Goal: Information Seeking & Learning: Check status

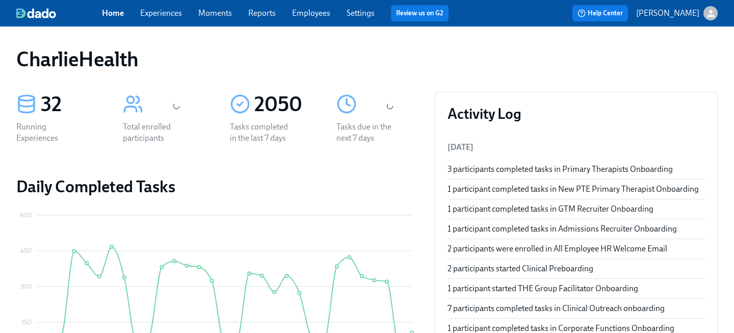
click at [297, 10] on link "Employees" at bounding box center [311, 13] width 38 height 10
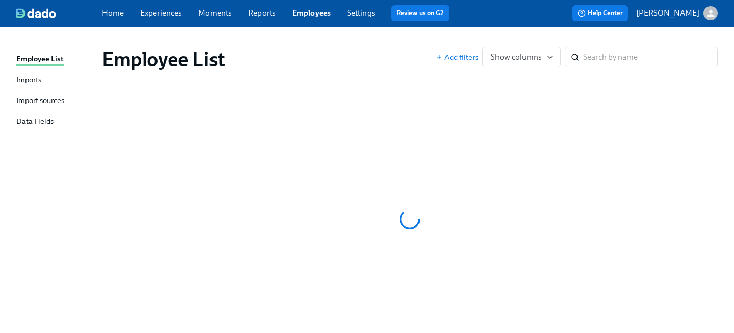
click at [313, 14] on link "Employees" at bounding box center [311, 13] width 39 height 10
click at [612, 50] on input "search" at bounding box center [650, 57] width 134 height 20
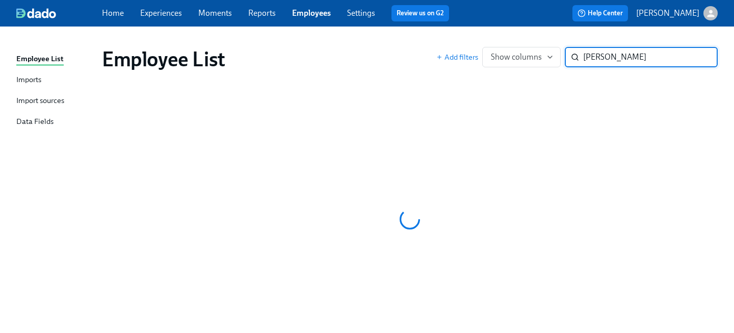
type input "[PERSON_NAME]"
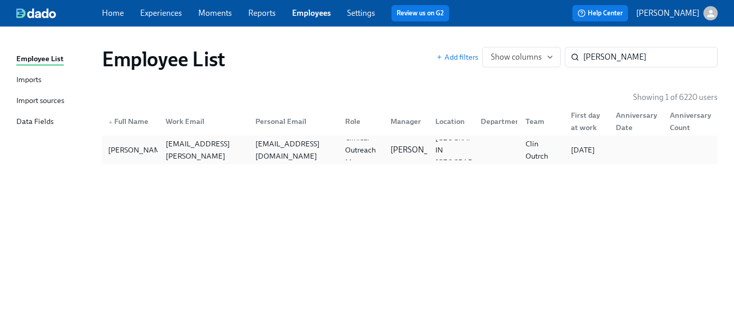
click at [300, 153] on div "[EMAIL_ADDRESS][DOMAIN_NAME]" at bounding box center [294, 150] width 86 height 24
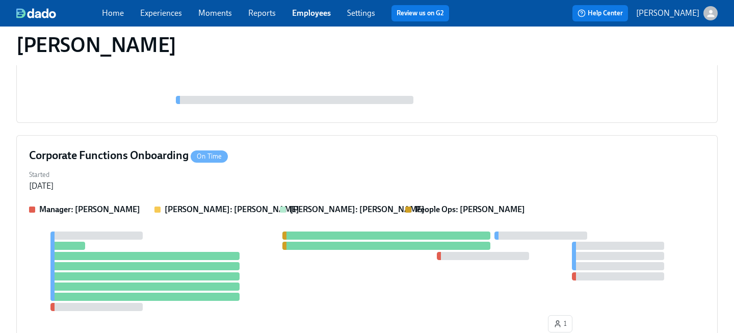
scroll to position [192, 0]
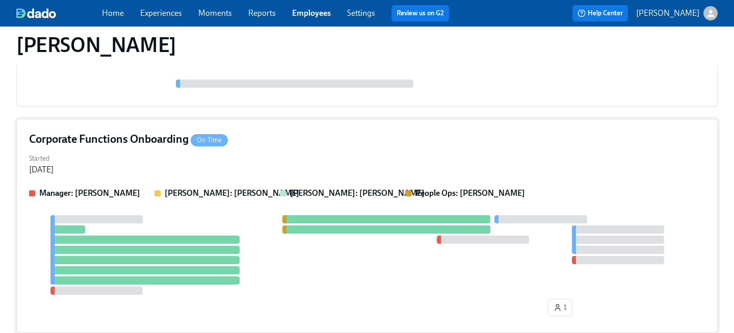
click at [259, 173] on div "Started [DATE]" at bounding box center [367, 163] width 676 height 24
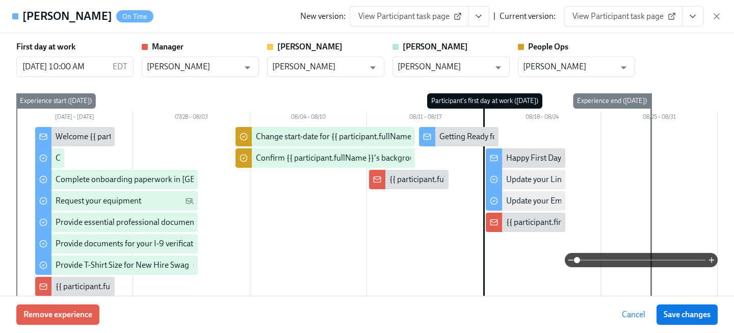
click at [691, 15] on icon "View task page" at bounding box center [692, 16] width 10 height 10
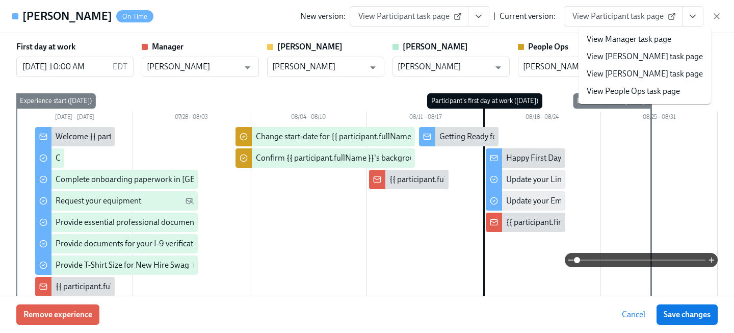
click at [600, 99] on li "View People Ops task page" at bounding box center [644, 91] width 132 height 17
click at [598, 94] on link "View People Ops task page" at bounding box center [632, 91] width 93 height 11
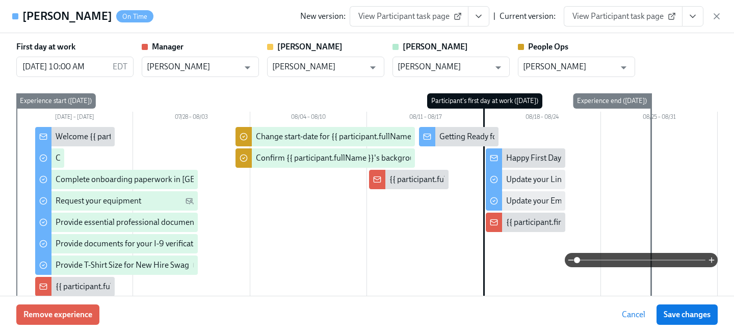
click at [637, 13] on span "View Participant task page" at bounding box center [622, 16] width 101 height 10
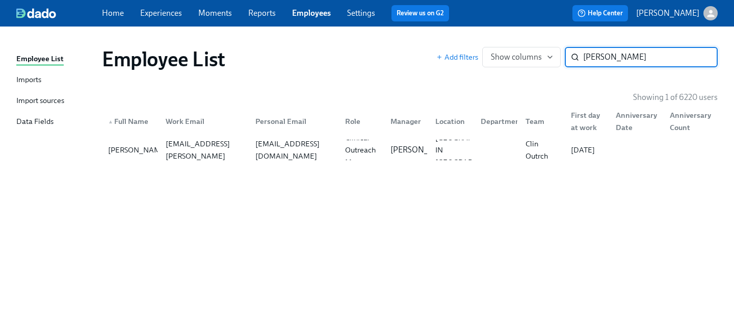
drag, startPoint x: 644, startPoint y: 59, endPoint x: 427, endPoint y: 36, distance: 218.2
click at [433, 44] on div "Employee List Add filters Show columns [PERSON_NAME] ​" at bounding box center [410, 59] width 632 height 41
type input "[PERSON_NAME]"
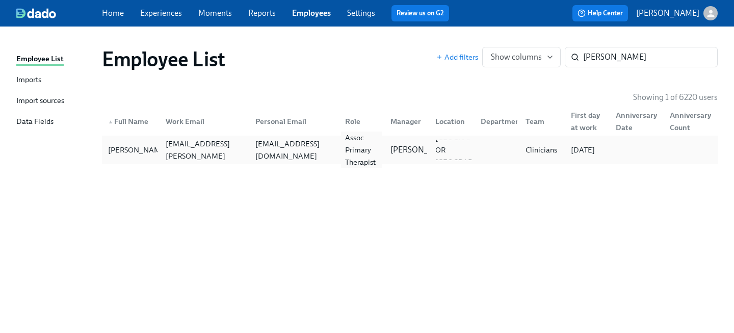
click at [352, 147] on div "Assoc Primary Therapist" at bounding box center [361, 149] width 41 height 37
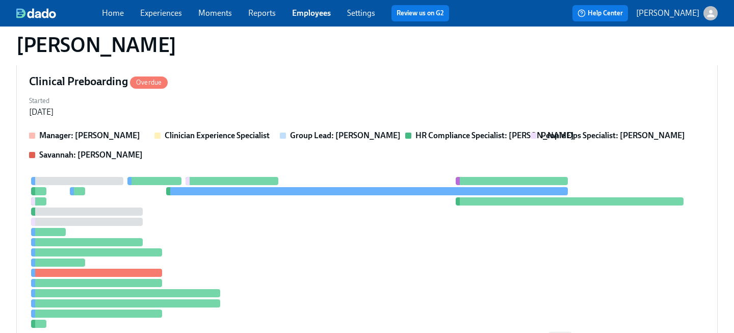
scroll to position [542, 0]
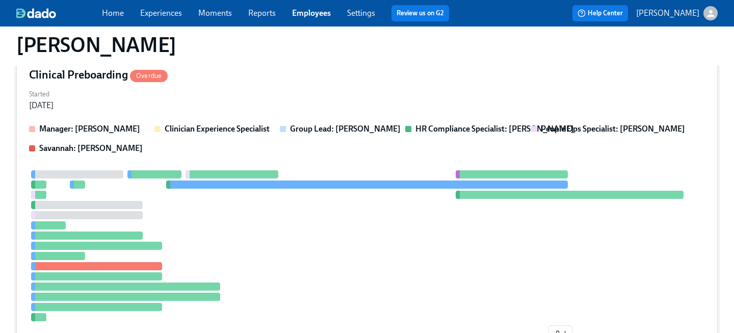
click at [292, 79] on div "Clinical Preboarding Overdue" at bounding box center [367, 74] width 676 height 15
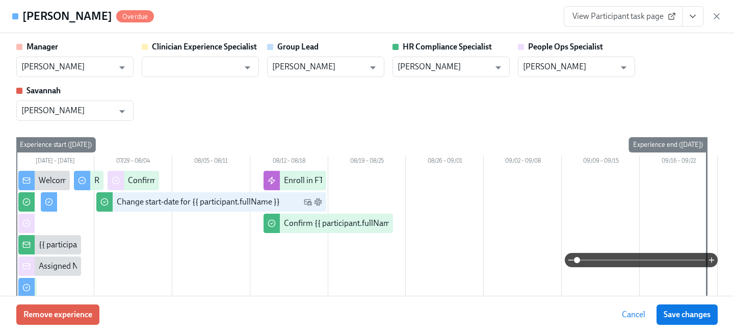
click at [645, 14] on span "View Participant task page" at bounding box center [622, 16] width 101 height 10
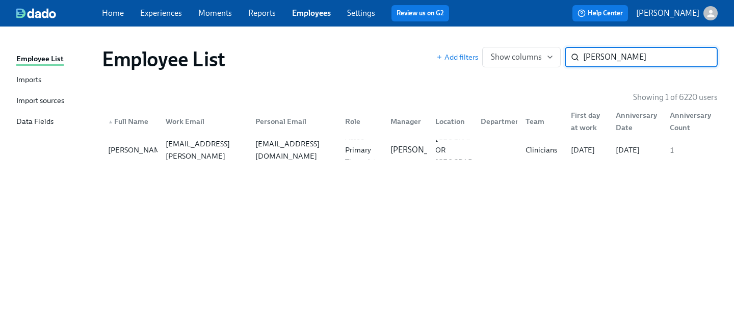
drag, startPoint x: 632, startPoint y: 56, endPoint x: 401, endPoint y: 54, distance: 230.8
click at [401, 54] on div "Employee List Add filters Show columns [PERSON_NAME] ​" at bounding box center [409, 59] width 615 height 24
type input "[PERSON_NAME]"
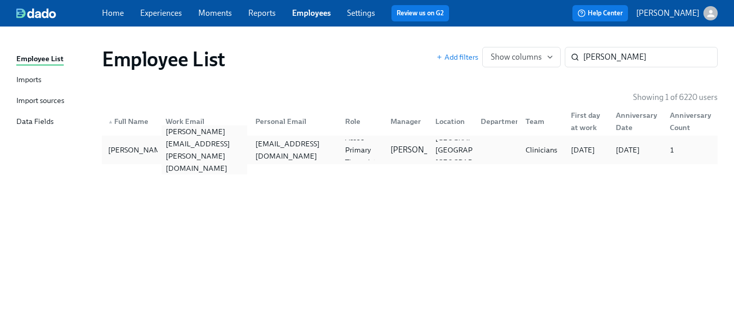
click at [158, 147] on div "[PERSON_NAME][EMAIL_ADDRESS][PERSON_NAME][DOMAIN_NAME]" at bounding box center [202, 150] width 90 height 20
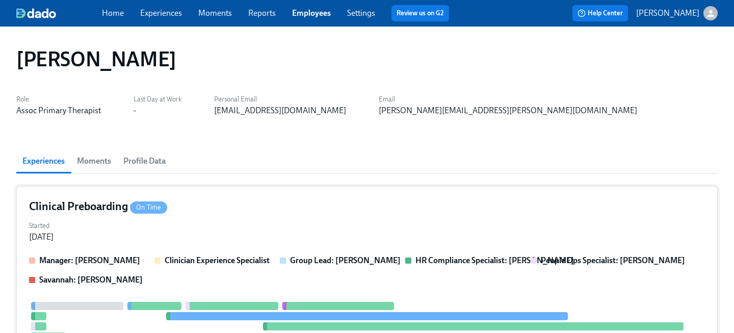
scroll to position [12, 0]
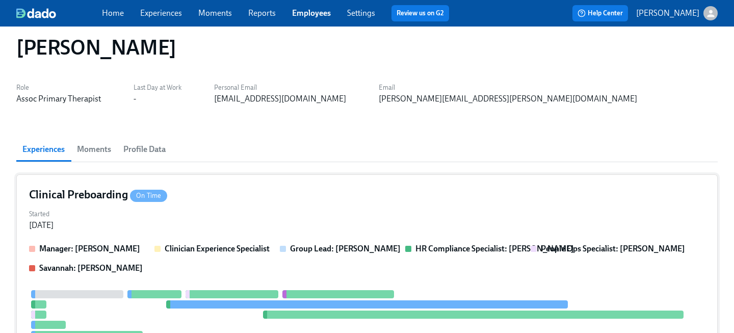
click at [205, 198] on div "Clinical Preboarding On Time" at bounding box center [367, 194] width 676 height 15
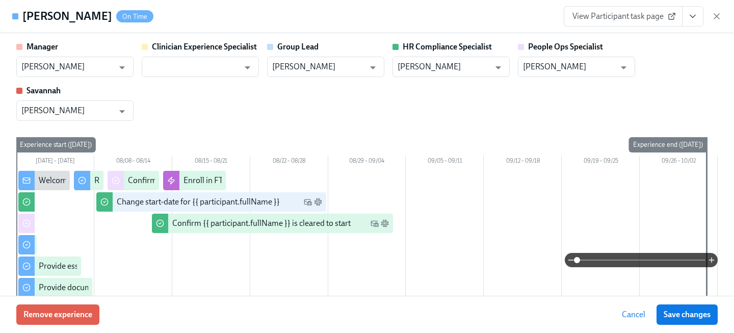
click at [626, 18] on span "View Participant task page" at bounding box center [622, 16] width 101 height 10
click at [628, 15] on span "View Participant task page" at bounding box center [622, 16] width 101 height 10
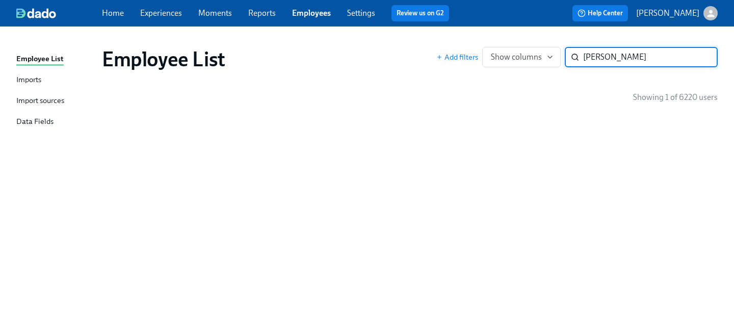
drag, startPoint x: 570, startPoint y: 60, endPoint x: 419, endPoint y: 32, distance: 153.4
click at [434, 46] on div "Employee List Add filters Show columns [PERSON_NAME] m ​" at bounding box center [410, 59] width 632 height 41
type input "mellon"
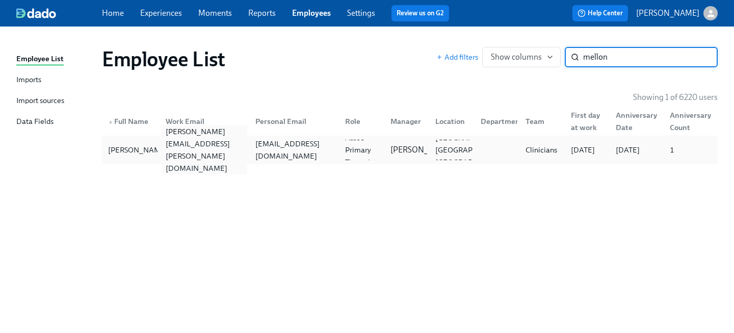
click at [161, 145] on div "[PERSON_NAME][EMAIL_ADDRESS][PERSON_NAME][DOMAIN_NAME]" at bounding box center [204, 149] width 86 height 49
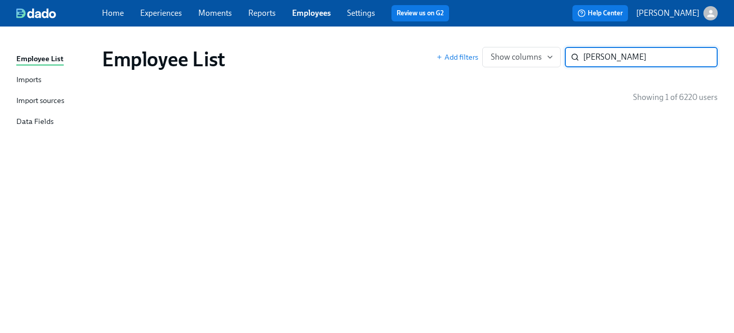
drag, startPoint x: 619, startPoint y: 56, endPoint x: 457, endPoint y: 40, distance: 162.8
click at [463, 43] on div "Employee List Add filters Show columns [PERSON_NAME] m ​" at bounding box center [410, 59] width 632 height 41
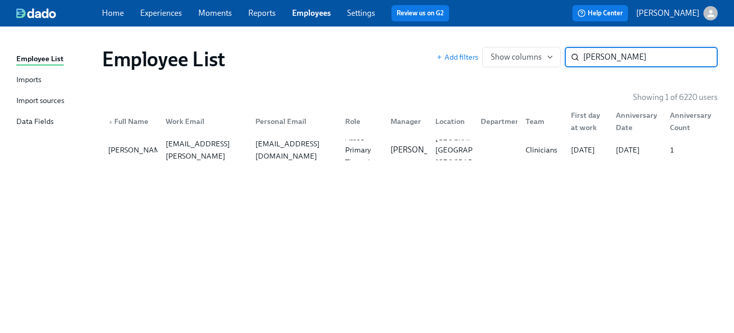
type input "mellon"
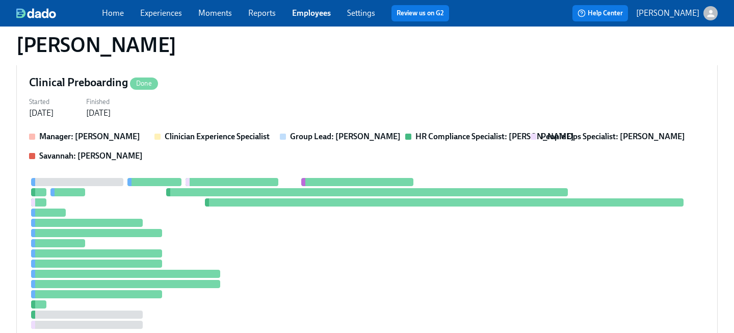
scroll to position [422, 0]
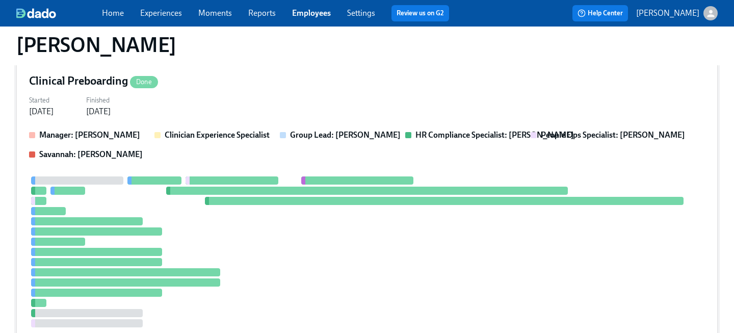
click at [227, 92] on div "Clinical Preboarding Done Started [DATE] Finished [DATE] Manager: [PERSON_NAME]…" at bounding box center [366, 203] width 701 height 285
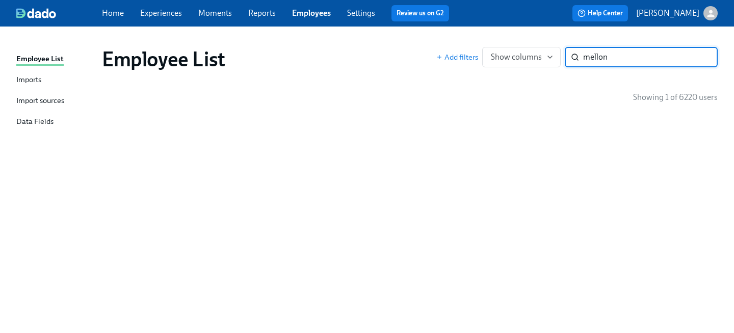
click at [505, 42] on div "Employee List Add filters Show columns mellon ​" at bounding box center [410, 59] width 632 height 41
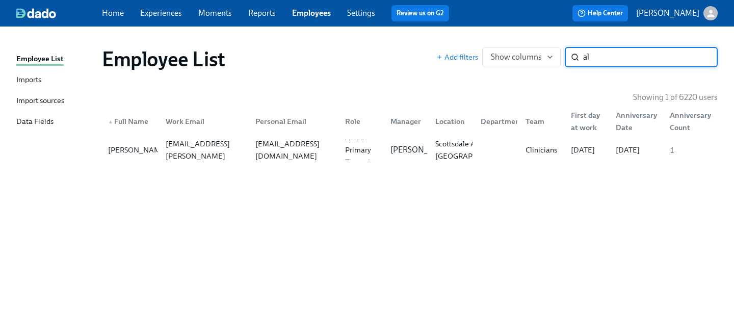
type input "alv"
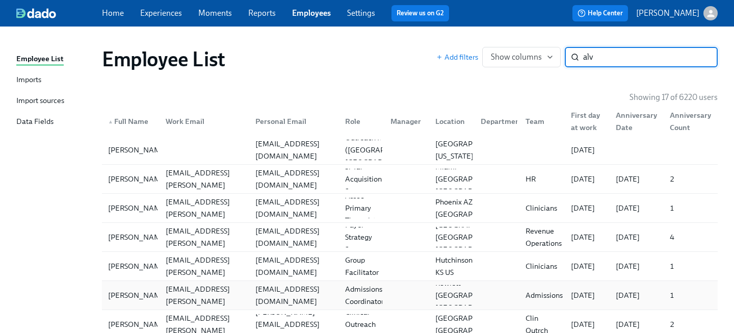
click at [216, 281] on div "[PERSON_NAME] [PERSON_NAME][EMAIL_ADDRESS][PERSON_NAME][DOMAIN_NAME] [EMAIL_ADD…" at bounding box center [409, 295] width 615 height 29
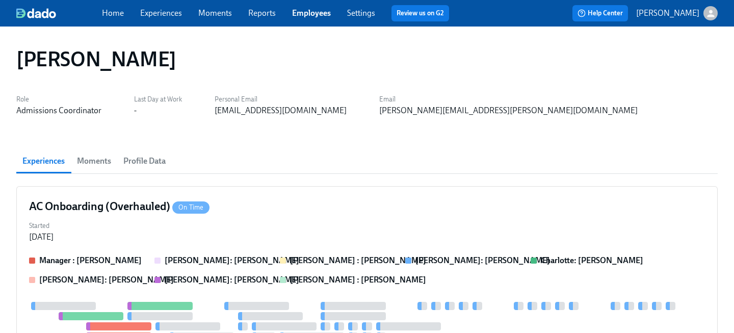
scroll to position [356, 0]
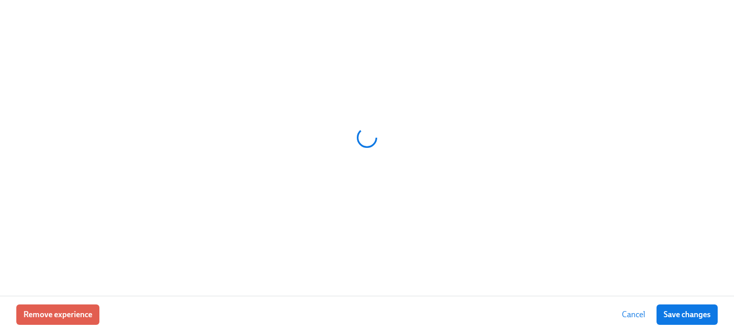
scroll to position [828, 0]
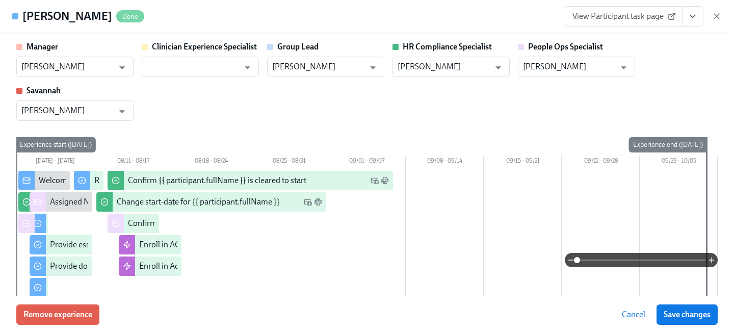
click at [631, 26] on div "[PERSON_NAME] Done View Participant task page" at bounding box center [367, 16] width 734 height 33
click at [623, 19] on span "View Participant task page" at bounding box center [622, 16] width 101 height 10
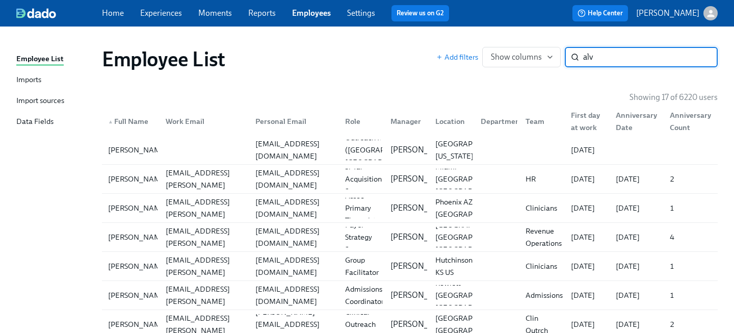
drag, startPoint x: 613, startPoint y: 61, endPoint x: 516, endPoint y: 46, distance: 98.5
click at [517, 47] on div "Add filters Show columns alv ​" at bounding box center [576, 57] width 281 height 20
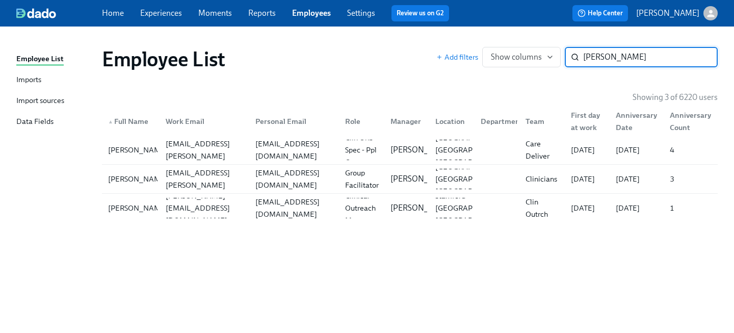
type input "[PERSON_NAME]"
click at [211, 215] on div "[PERSON_NAME][EMAIL_ADDRESS][DOMAIN_NAME]" at bounding box center [202, 208] width 90 height 20
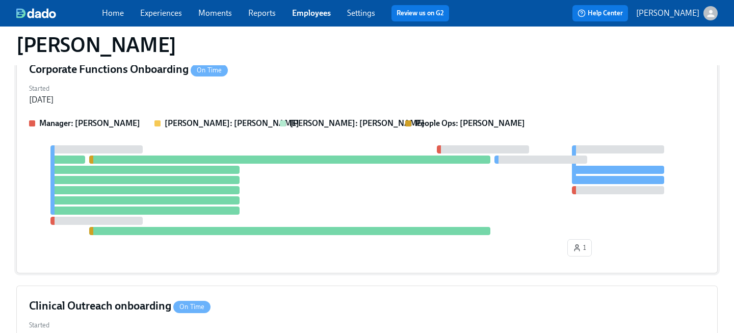
scroll to position [51, 0]
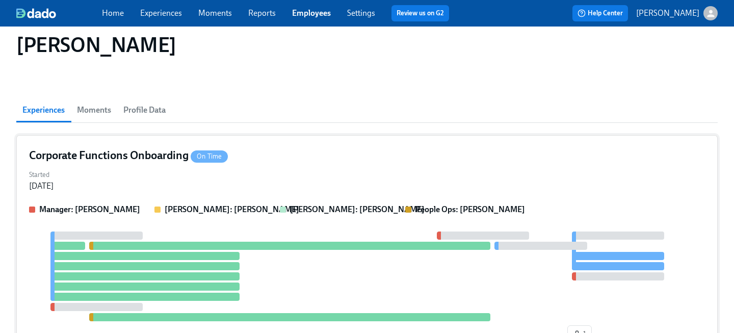
click at [253, 194] on div "Corporate Functions Onboarding On Time Started [DATE] Manager: [PERSON_NAME]: […" at bounding box center [366, 247] width 701 height 224
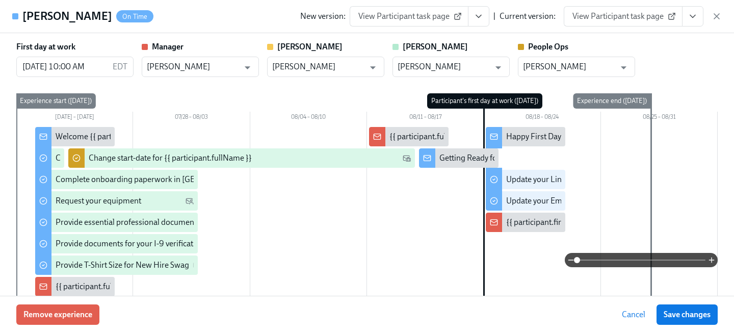
click at [637, 19] on span "View Participant task page" at bounding box center [622, 16] width 101 height 10
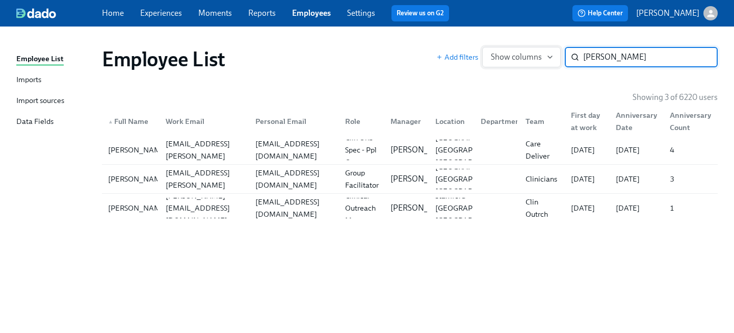
drag, startPoint x: 628, startPoint y: 61, endPoint x: 504, endPoint y: 51, distance: 123.7
click at [504, 52] on div "Add filters Show columns [PERSON_NAME] ​" at bounding box center [576, 57] width 281 height 20
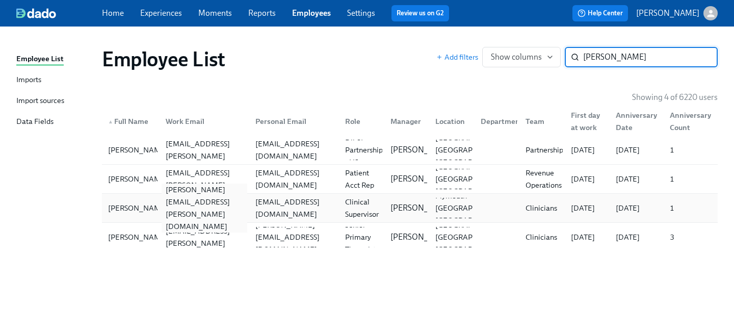
type input "[PERSON_NAME]"
click at [159, 206] on div "[PERSON_NAME][EMAIL_ADDRESS][PERSON_NAME][DOMAIN_NAME]" at bounding box center [202, 208] width 90 height 20
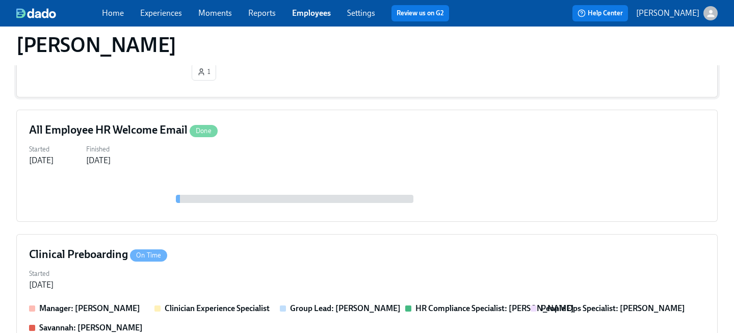
scroll to position [348, 0]
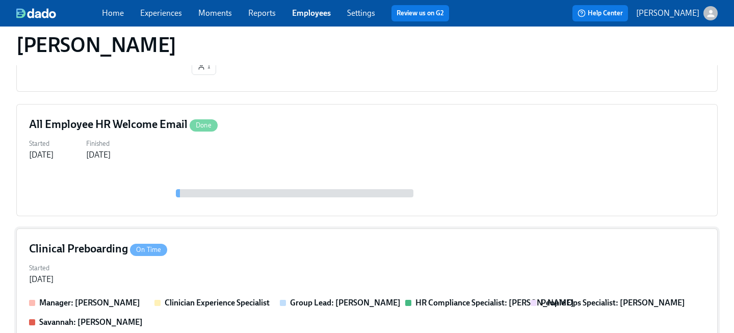
click at [211, 251] on div "Clinical Preboarding On Time" at bounding box center [367, 248] width 676 height 15
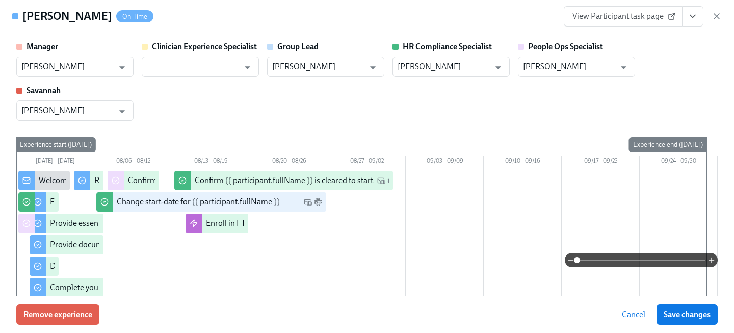
click at [698, 18] on button "View task page" at bounding box center [692, 16] width 21 height 20
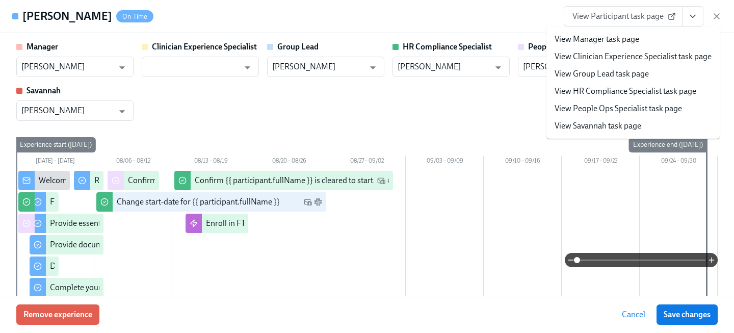
click at [572, 113] on link "View People Ops Specialist task page" at bounding box center [617, 108] width 127 height 11
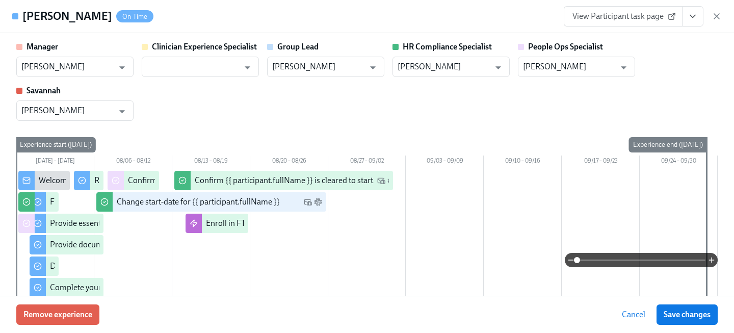
click at [650, 14] on span "View Participant task page" at bounding box center [622, 16] width 101 height 10
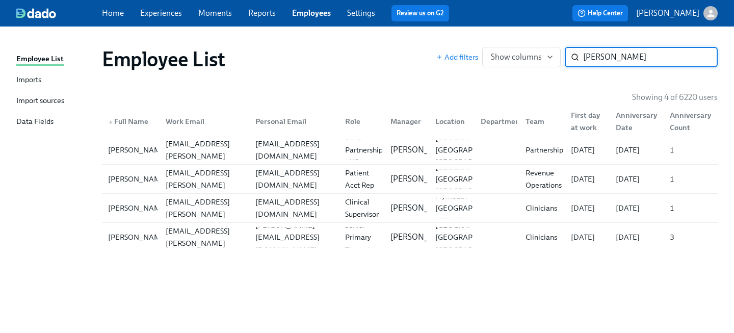
drag, startPoint x: 630, startPoint y: 58, endPoint x: 453, endPoint y: 40, distance: 177.2
click at [456, 42] on div "Employee List Add filters Show columns [PERSON_NAME] s ​" at bounding box center [410, 59] width 632 height 41
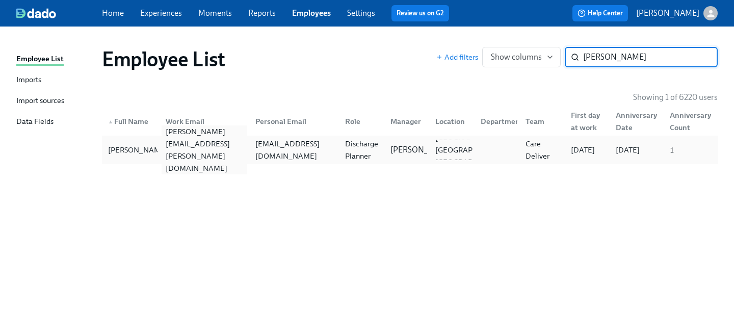
type input "[PERSON_NAME]"
click at [165, 148] on div "[PERSON_NAME][EMAIL_ADDRESS][PERSON_NAME][DOMAIN_NAME]" at bounding box center [204, 149] width 86 height 49
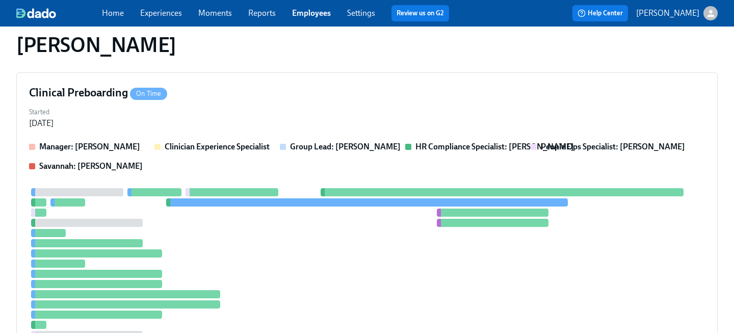
scroll to position [516, 0]
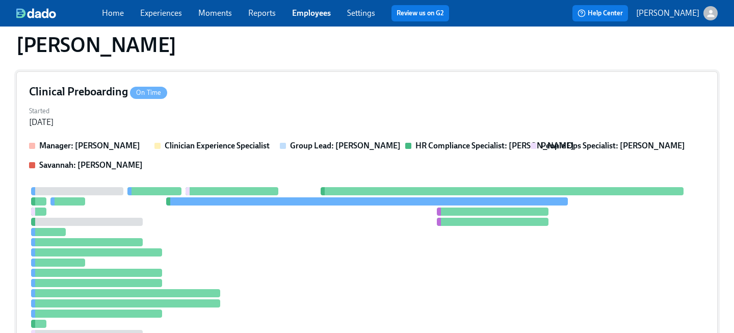
click at [264, 110] on div "Started [DATE]" at bounding box center [367, 115] width 676 height 24
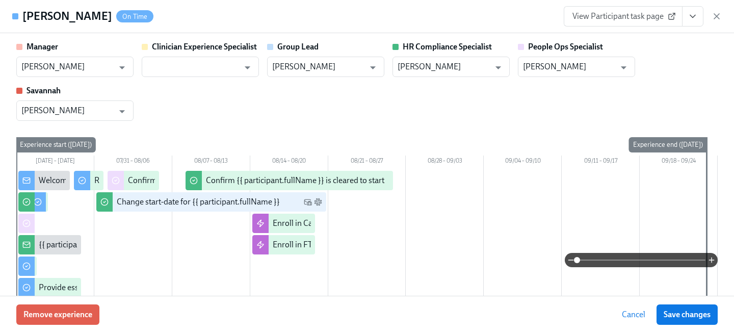
click at [633, 20] on span "View Participant task page" at bounding box center [622, 16] width 101 height 10
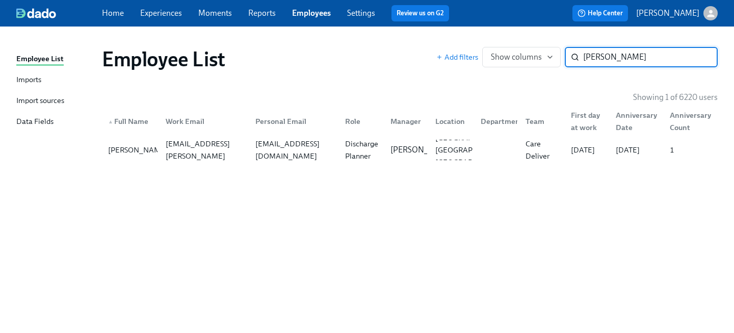
drag, startPoint x: 619, startPoint y: 59, endPoint x: 420, endPoint y: 39, distance: 199.6
click at [435, 48] on div "Employee List Add filters Show columns [PERSON_NAME] ​" at bounding box center [409, 59] width 615 height 24
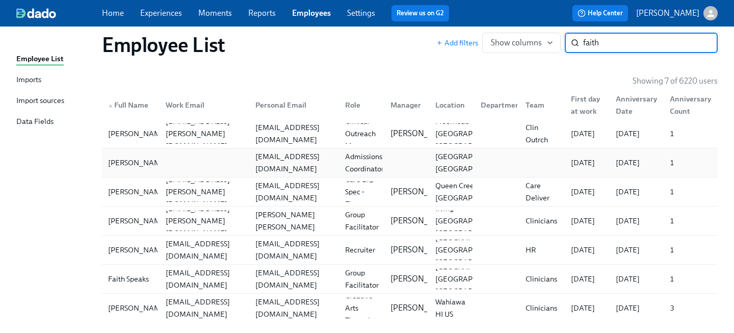
scroll to position [30, 0]
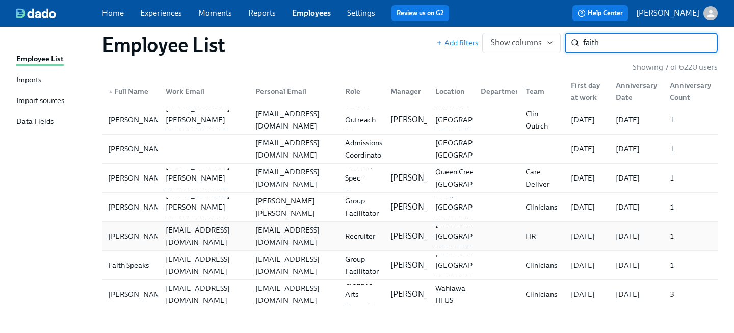
type input "faith"
click at [191, 230] on div "[EMAIL_ADDRESS][DOMAIN_NAME]" at bounding box center [204, 236] width 86 height 24
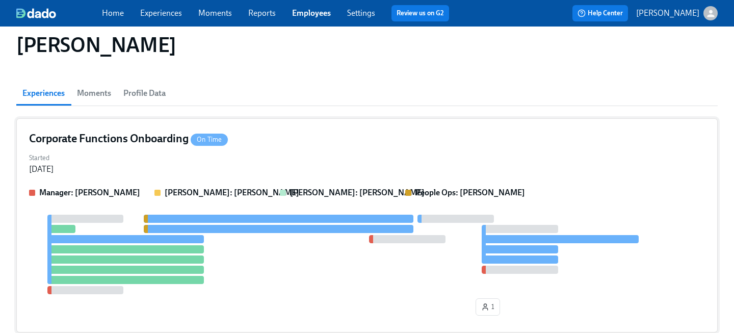
scroll to position [69, 0]
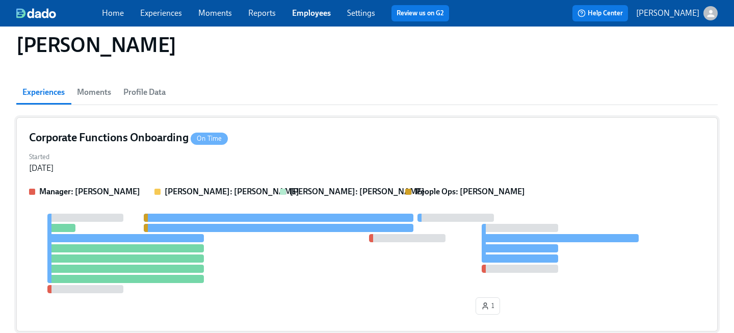
click at [263, 148] on div "Corporate Functions Onboarding On Time Started [DATE] Manager: [PERSON_NAME] [P…" at bounding box center [366, 224] width 701 height 214
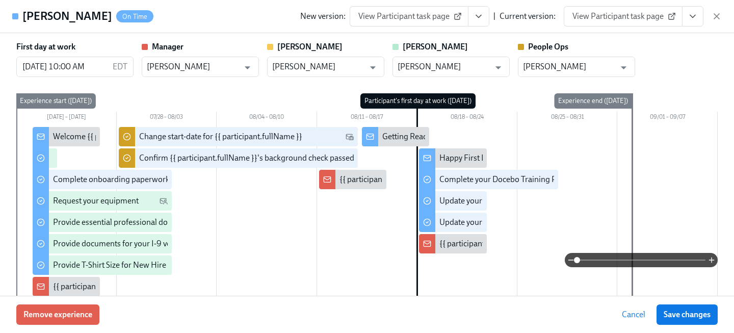
click at [630, 13] on span "View Participant task page" at bounding box center [622, 16] width 101 height 10
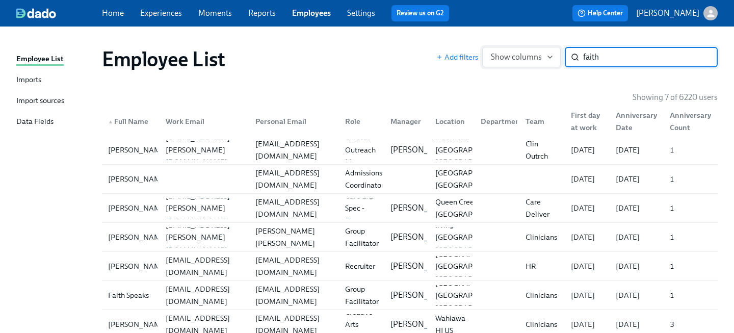
drag, startPoint x: 558, startPoint y: 58, endPoint x: 515, endPoint y: 49, distance: 43.6
click at [523, 57] on div "Add filters Show columns faith ​" at bounding box center [576, 57] width 281 height 20
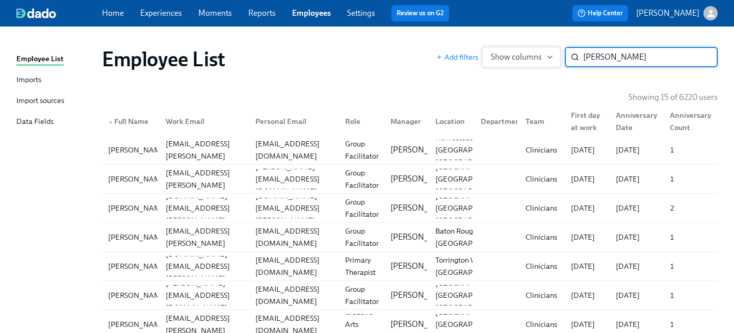
type input "[PERSON_NAME]"
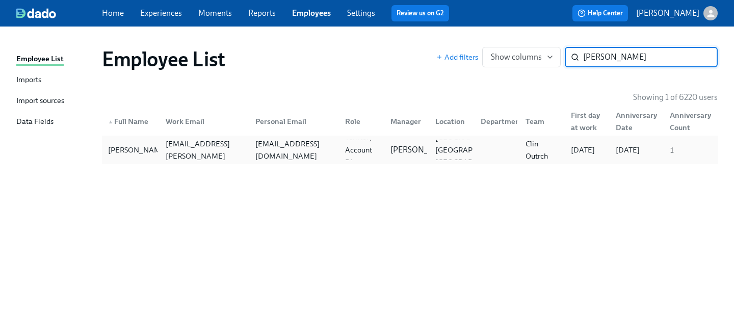
click at [277, 150] on div "[EMAIL_ADDRESS][DOMAIN_NAME]" at bounding box center [294, 150] width 86 height 24
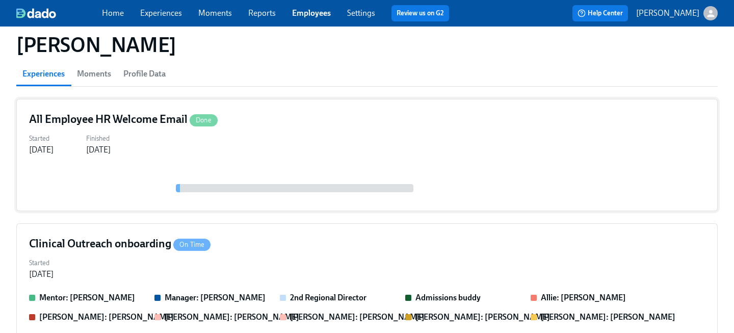
scroll to position [114, 0]
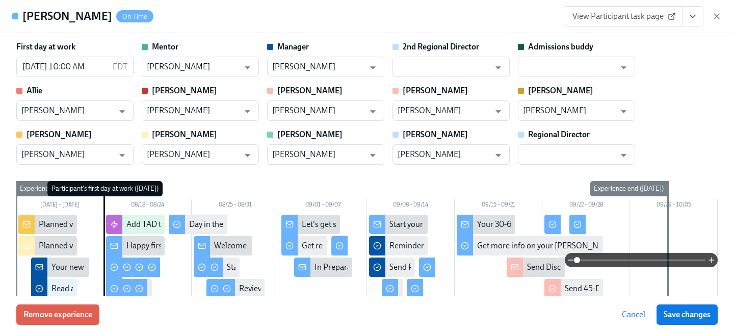
click at [620, 24] on link "View Participant task page" at bounding box center [622, 16] width 119 height 20
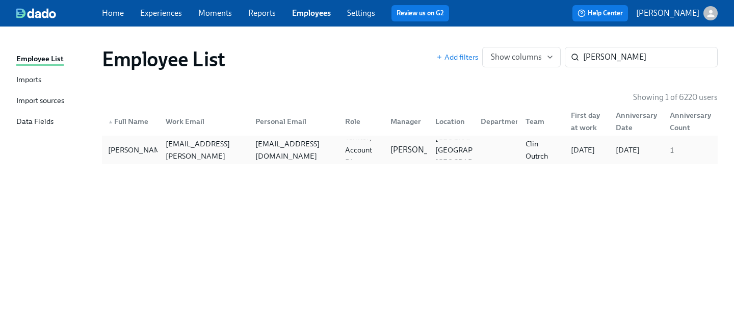
click at [323, 155] on div "[EMAIL_ADDRESS][DOMAIN_NAME]" at bounding box center [294, 150] width 86 height 24
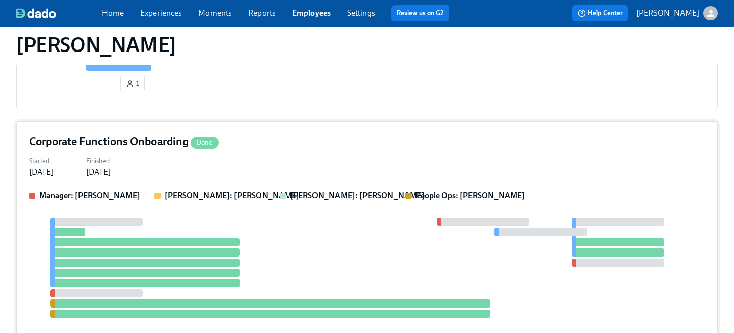
scroll to position [549, 0]
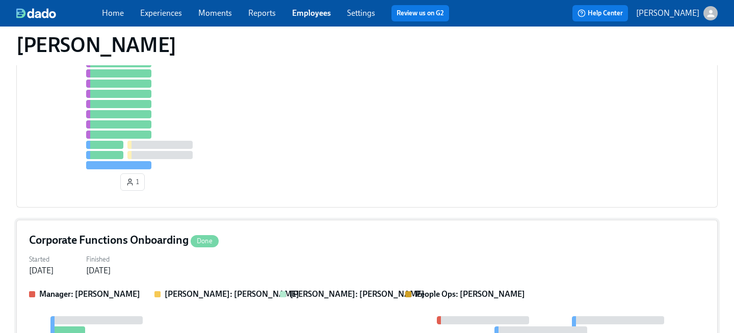
click at [261, 256] on div "Started [DATE] Finished [DATE]" at bounding box center [367, 264] width 676 height 24
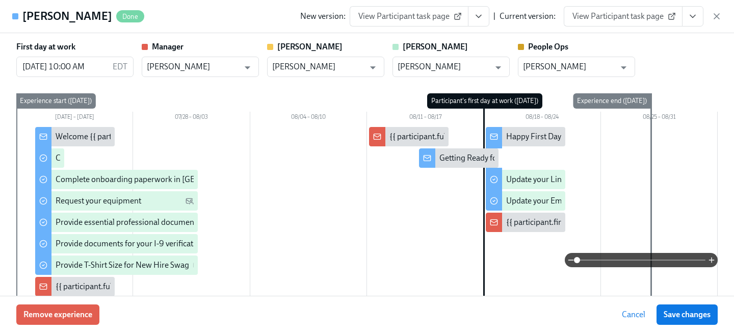
click at [657, 22] on link "View Participant task page" at bounding box center [622, 16] width 119 height 20
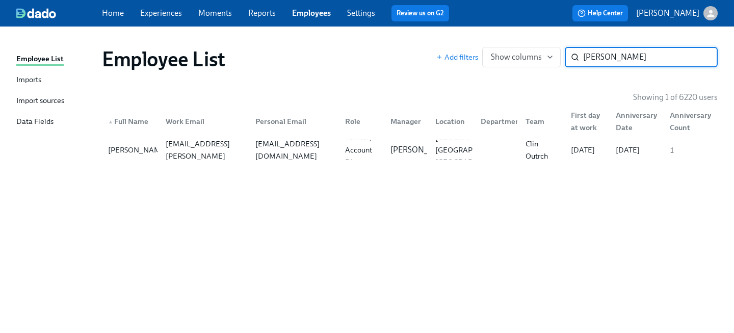
drag, startPoint x: 627, startPoint y: 61, endPoint x: 434, endPoint y: 45, distance: 193.7
click at [444, 53] on div "Add filters Show columns [PERSON_NAME] ​" at bounding box center [576, 57] width 281 height 20
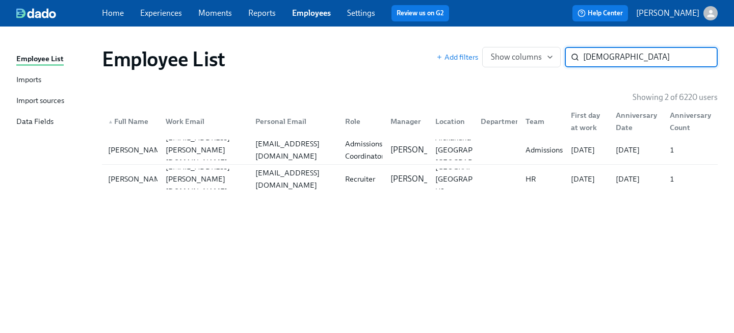
type input "[DEMOGRAPHIC_DATA]"
click at [280, 181] on div "[EMAIL_ADDRESS][DOMAIN_NAME]" at bounding box center [294, 179] width 86 height 24
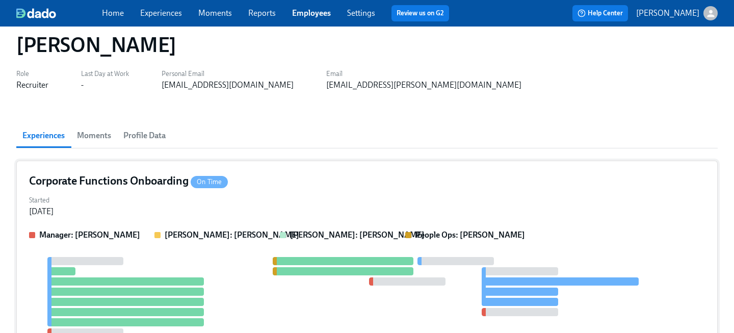
scroll to position [28, 0]
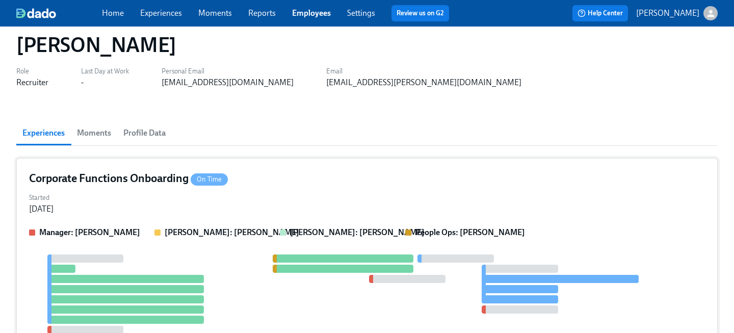
click at [289, 210] on div "Started [DATE]" at bounding box center [367, 202] width 676 height 24
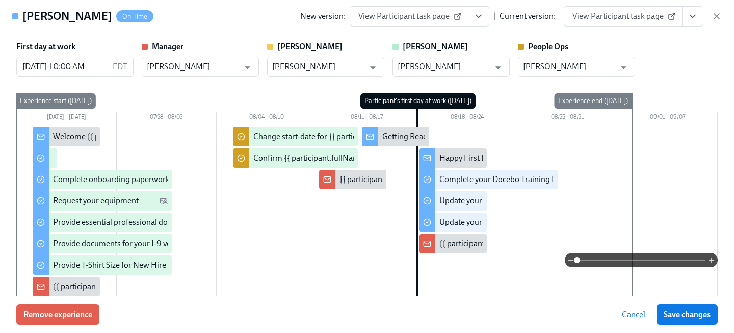
click at [642, 18] on span "View Participant task page" at bounding box center [622, 16] width 101 height 10
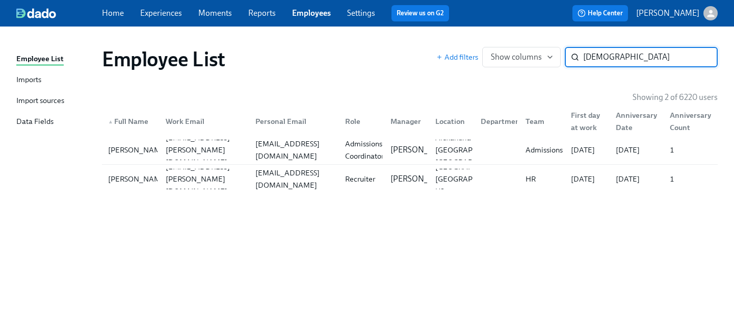
drag, startPoint x: 613, startPoint y: 58, endPoint x: 494, endPoint y: 30, distance: 121.8
click at [498, 34] on div "Employee List Imports Import sources Data Fields Employee List Add filters Show…" at bounding box center [367, 179] width 734 height 306
type input "a"
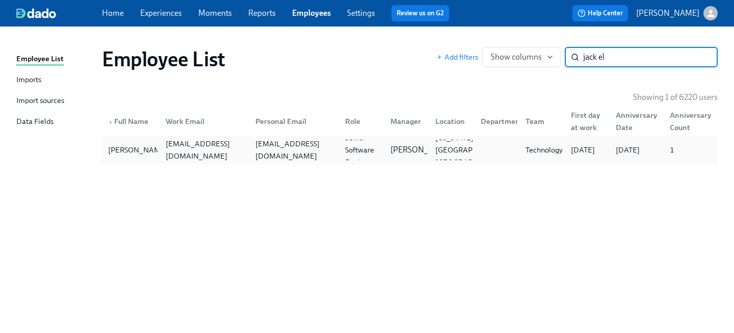
type input "jack el"
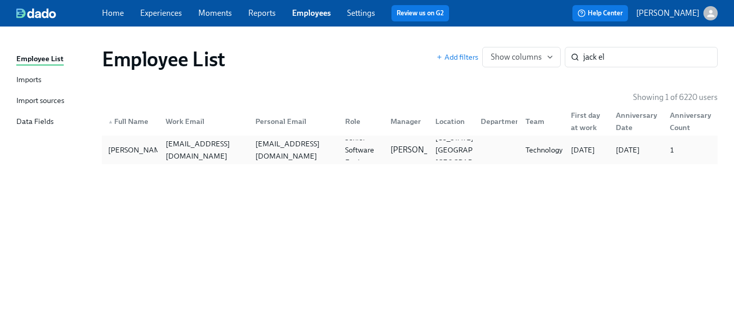
click at [246, 158] on div "[EMAIL_ADDRESS][DOMAIN_NAME]" at bounding box center [202, 150] width 90 height 20
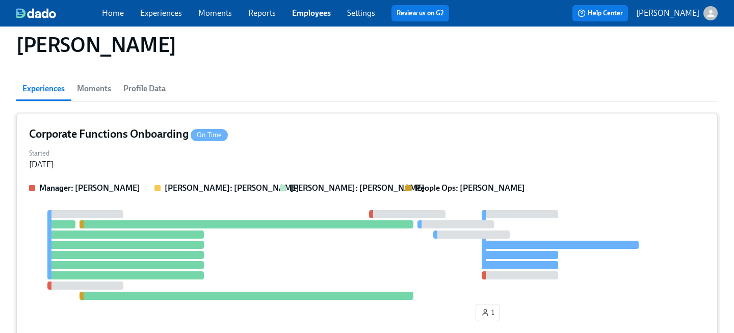
scroll to position [35, 0]
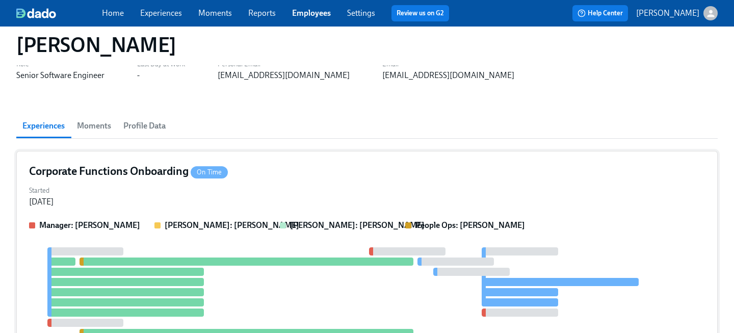
click at [273, 176] on div "Corporate Functions Onboarding On Time" at bounding box center [367, 171] width 676 height 15
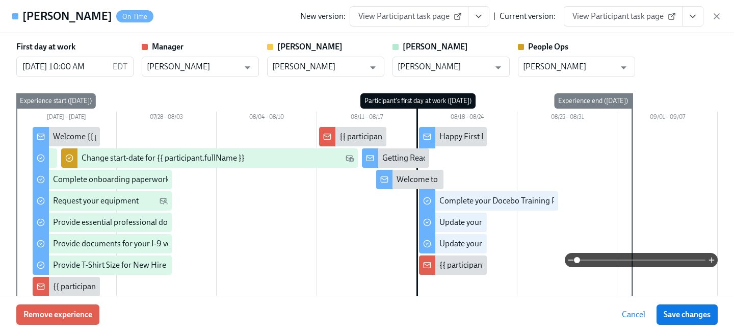
click at [634, 24] on link "View Participant task page" at bounding box center [622, 16] width 119 height 20
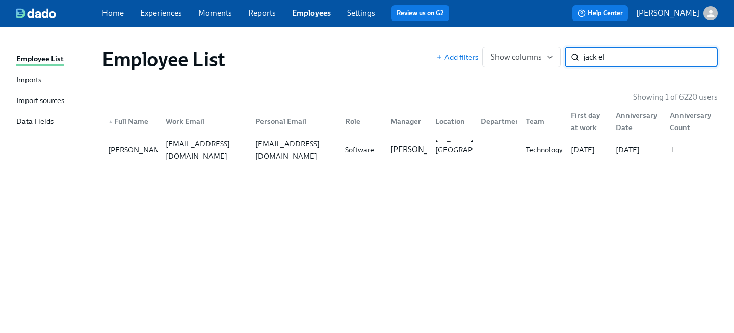
drag, startPoint x: 612, startPoint y: 64, endPoint x: 482, endPoint y: 20, distance: 137.6
click at [496, 37] on div "Employee List Imports Import sources Data Fields Employee List Add filters Show…" at bounding box center [367, 179] width 734 height 306
type input "[PERSON_NAME]"
click at [263, 160] on div "[PERSON_NAME] [PERSON_NAME][EMAIL_ADDRESS][PERSON_NAME][DOMAIN_NAME] [EMAIL_ADD…" at bounding box center [409, 150] width 615 height 29
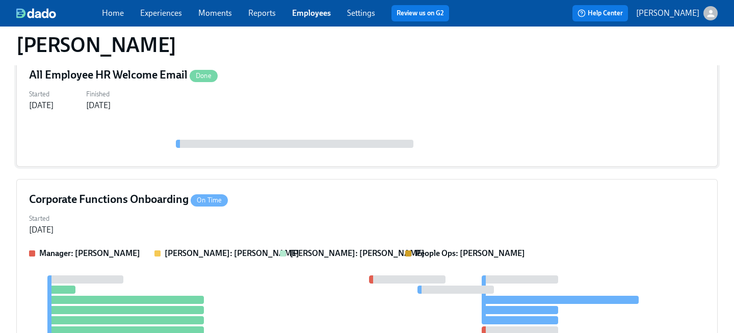
scroll to position [131, 0]
click at [239, 213] on div "Started [DATE]" at bounding box center [367, 223] width 676 height 24
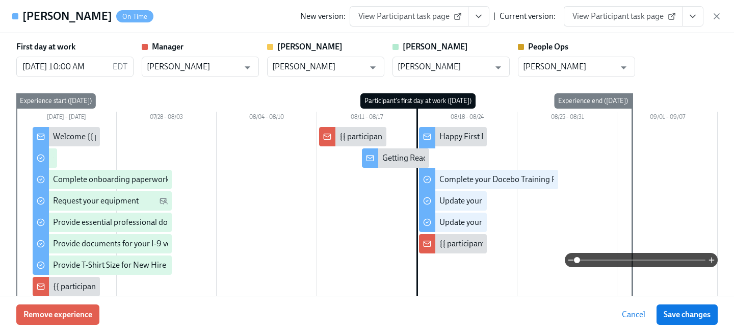
click at [635, 22] on link "View Participant task page" at bounding box center [622, 16] width 119 height 20
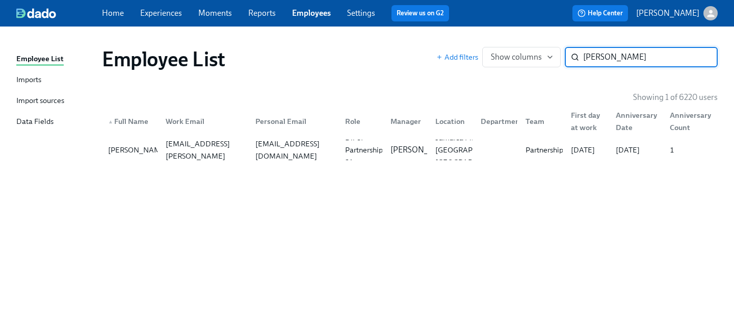
drag, startPoint x: 633, startPoint y: 65, endPoint x: 478, endPoint y: 46, distance: 156.5
click at [485, 53] on div "Add filters Show columns [PERSON_NAME] ​" at bounding box center [576, 57] width 281 height 20
type input "[PERSON_NAME]"
click at [340, 147] on div "Patient Acct Rep" at bounding box center [359, 150] width 45 height 20
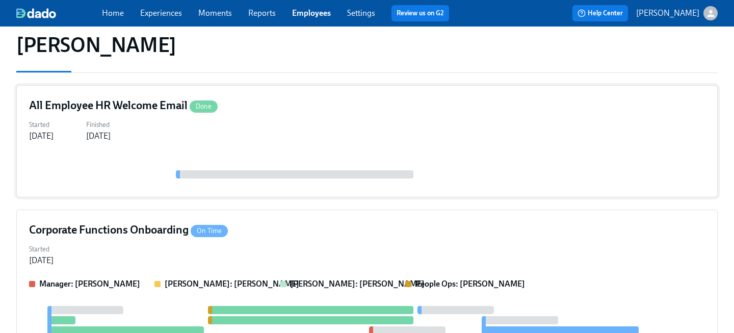
scroll to position [135, 0]
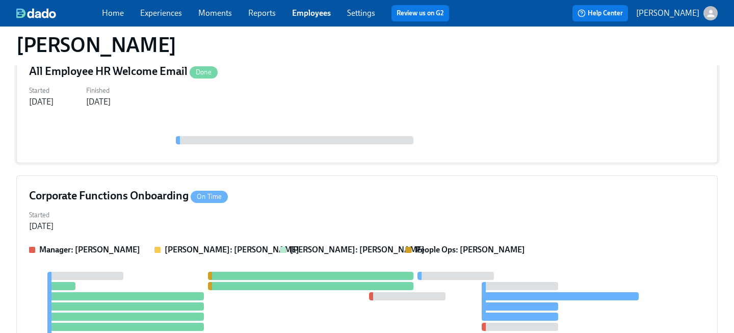
click at [302, 193] on div "Corporate Functions Onboarding On Time" at bounding box center [367, 195] width 676 height 15
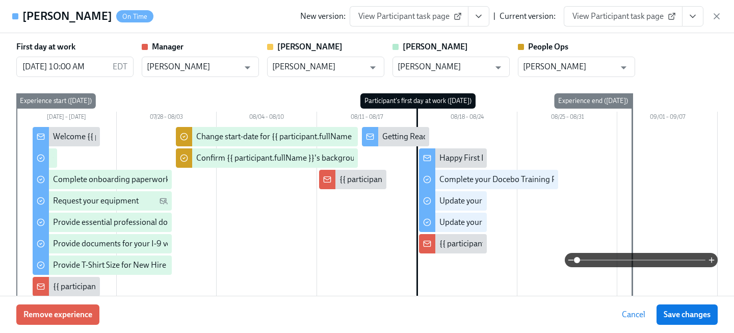
click at [627, 25] on link "View Participant task page" at bounding box center [622, 16] width 119 height 20
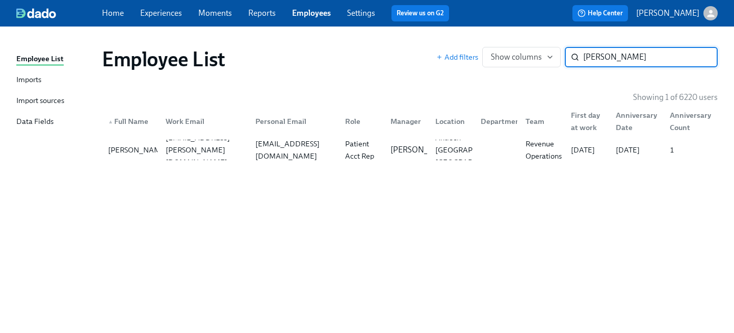
drag, startPoint x: 619, startPoint y: 61, endPoint x: 410, endPoint y: 27, distance: 211.6
click at [420, 33] on div "Employee List Imports Import sources Data Fields Employee List Add filters Show…" at bounding box center [367, 179] width 734 height 306
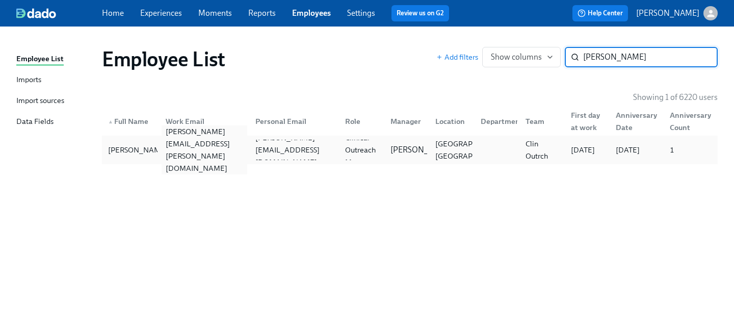
type input "[PERSON_NAME]"
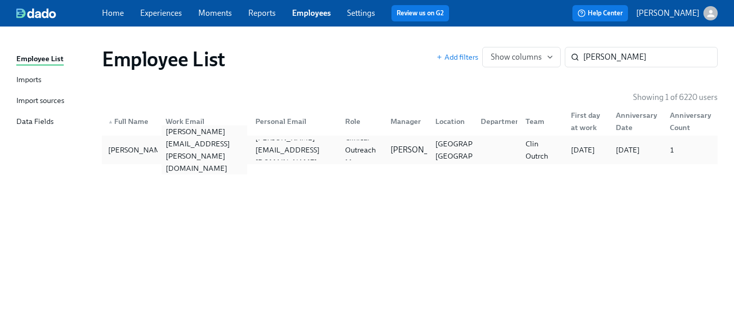
click at [221, 159] on div "[PERSON_NAME][EMAIL_ADDRESS][PERSON_NAME][DOMAIN_NAME]" at bounding box center [202, 150] width 90 height 20
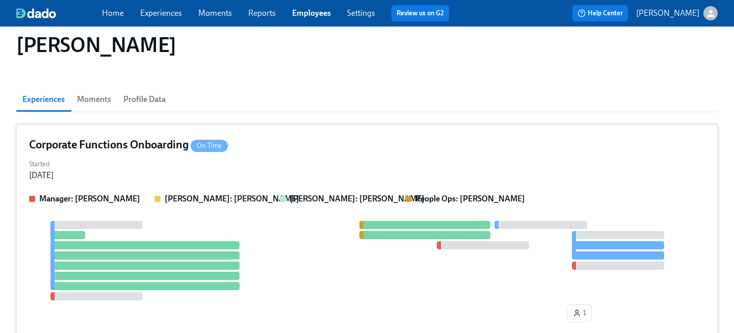
scroll to position [59, 0]
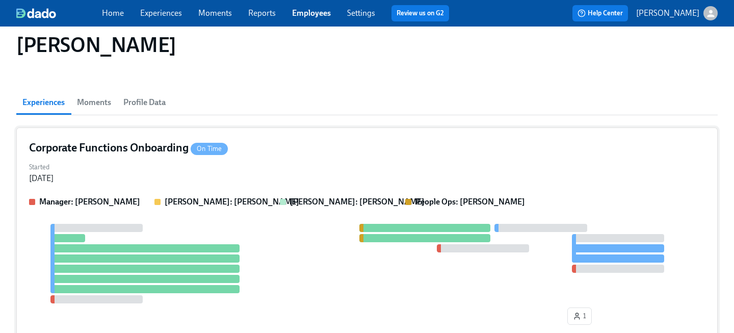
click at [276, 162] on div "Started [DATE]" at bounding box center [367, 171] width 676 height 24
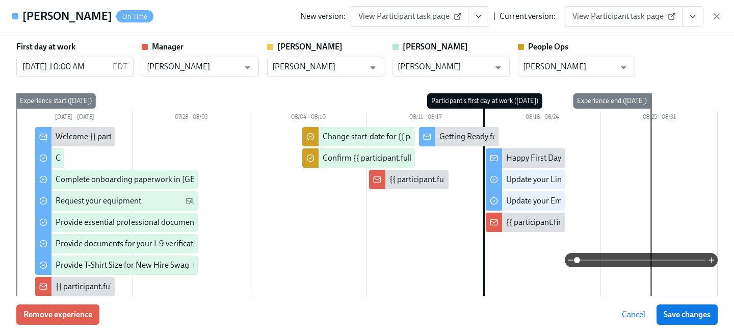
click at [638, 15] on span "View Participant task page" at bounding box center [622, 16] width 101 height 10
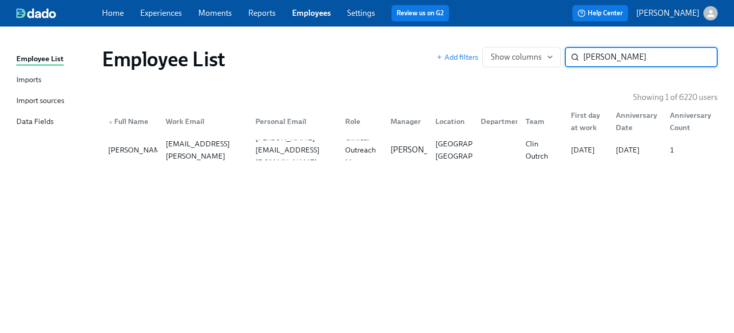
drag, startPoint x: 619, startPoint y: 59, endPoint x: 485, endPoint y: 23, distance: 138.2
click at [501, 39] on div "Employee List Add filters Show columns [PERSON_NAME] ​" at bounding box center [410, 59] width 632 height 41
type input "[PERSON_NAME]"
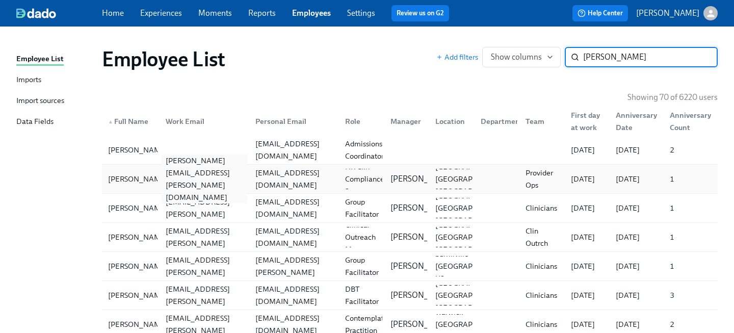
click at [230, 178] on div "[PERSON_NAME][EMAIL_ADDRESS][PERSON_NAME][DOMAIN_NAME]" at bounding box center [204, 178] width 86 height 49
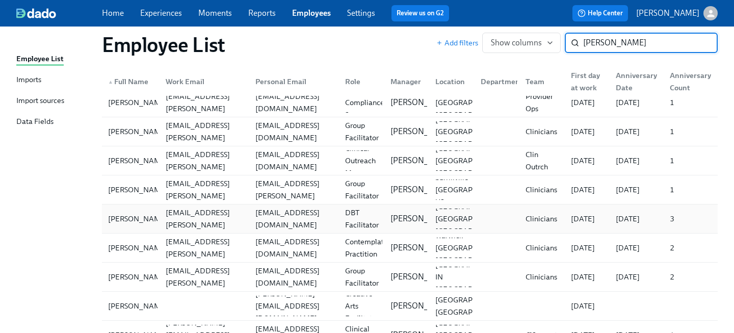
scroll to position [73, 0]
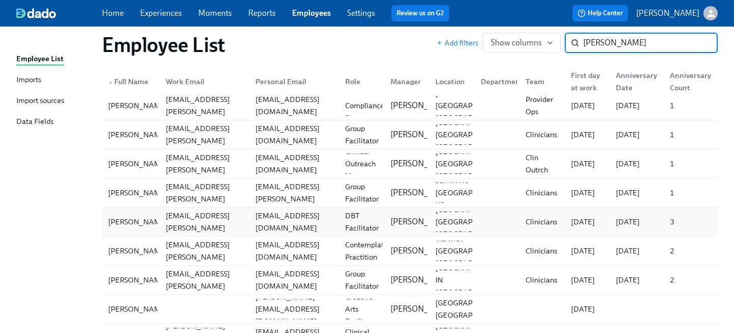
click at [161, 162] on div "[PERSON_NAME][EMAIL_ADDRESS][PERSON_NAME][DOMAIN_NAME]" at bounding box center [204, 163] width 86 height 49
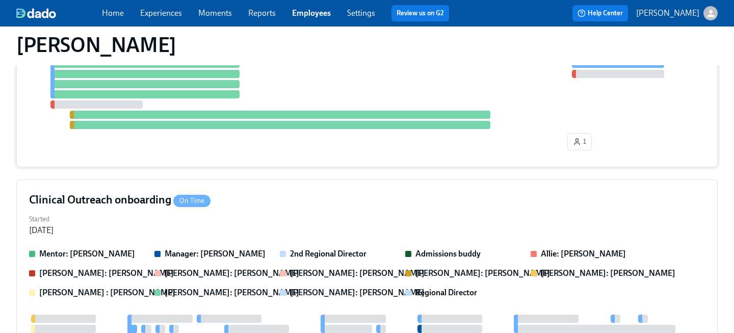
scroll to position [171, 0]
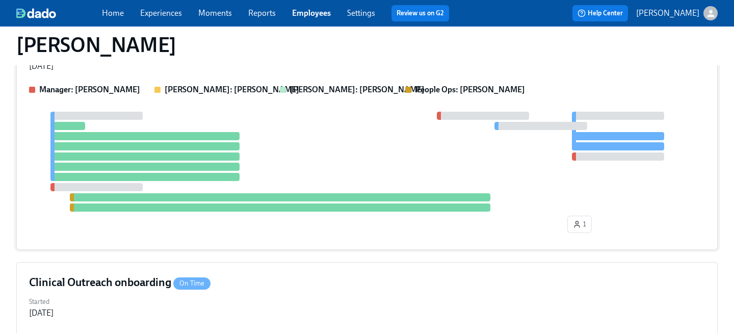
click at [291, 116] on div at bounding box center [367, 162] width 676 height 100
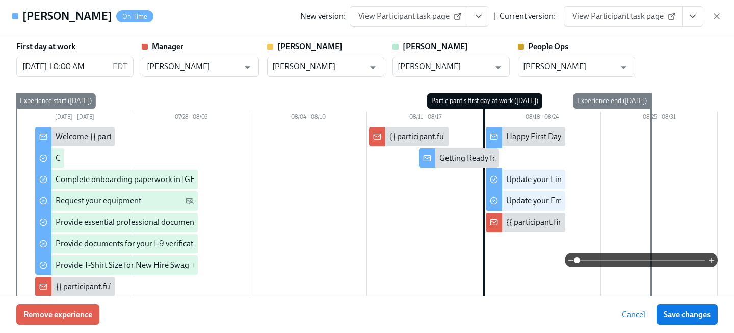
click at [627, 20] on span "View Participant task page" at bounding box center [622, 16] width 101 height 10
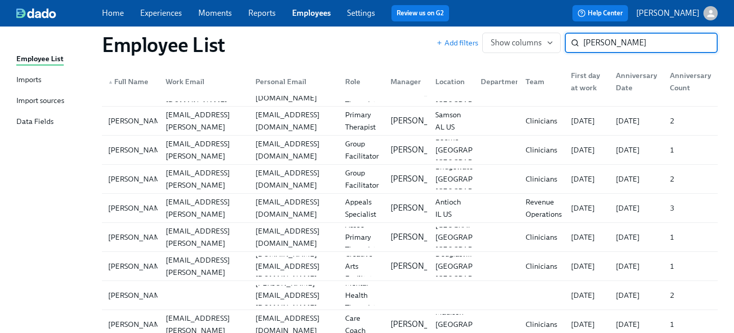
scroll to position [1223, 0]
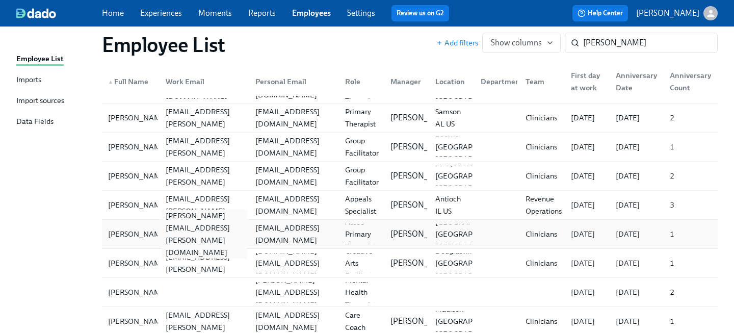
click at [198, 242] on div "[PERSON_NAME][EMAIL_ADDRESS][PERSON_NAME][DOMAIN_NAME]" at bounding box center [202, 234] width 90 height 20
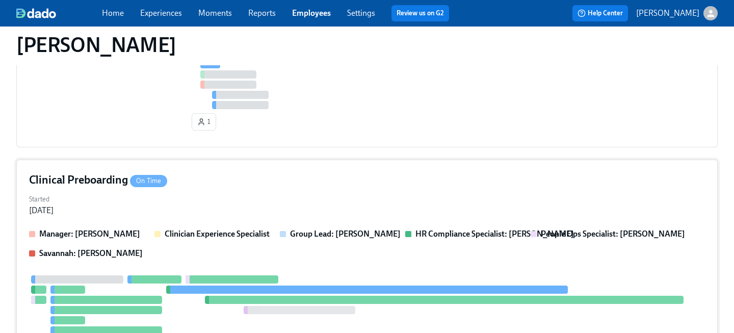
scroll to position [452, 0]
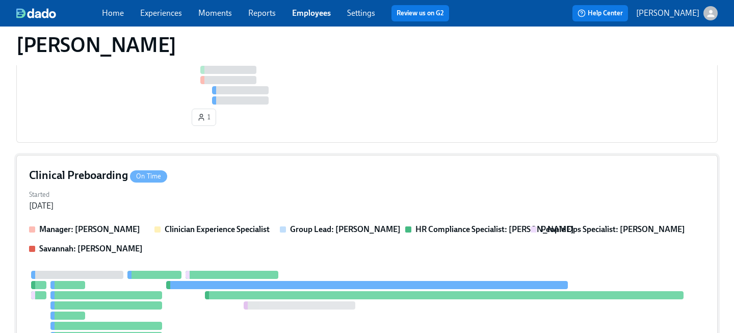
click at [235, 202] on div "Started [DATE]" at bounding box center [367, 199] width 676 height 24
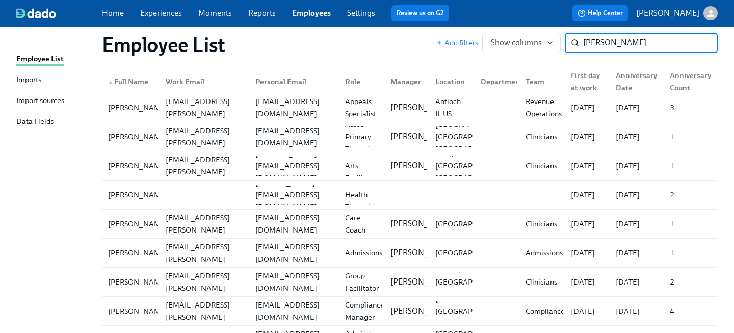
scroll to position [1315, 0]
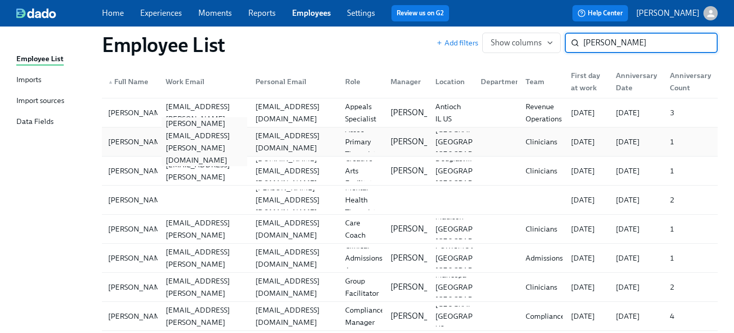
click at [175, 139] on div "[PERSON_NAME][EMAIL_ADDRESS][PERSON_NAME][DOMAIN_NAME]" at bounding box center [204, 141] width 86 height 49
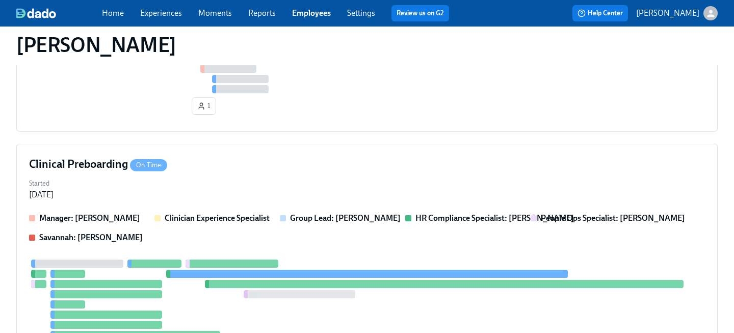
scroll to position [465, 0]
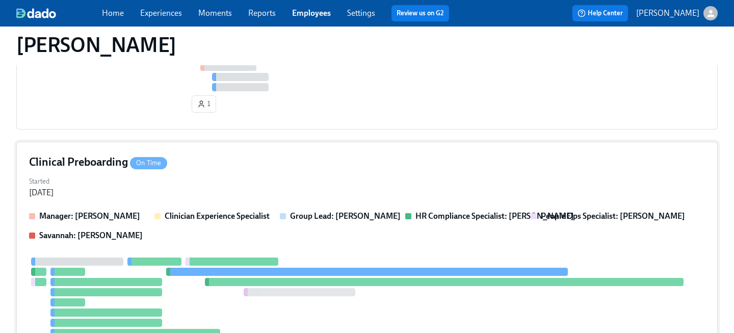
click at [221, 172] on div "Clinical Preboarding On Time Started [DATE] Manager: [PERSON_NAME] Clinician Ex…" at bounding box center [366, 284] width 701 height 284
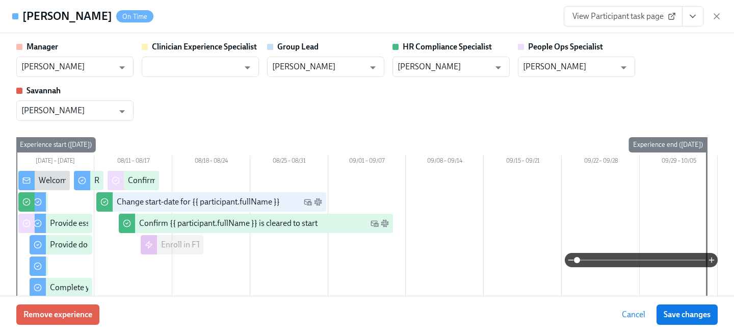
click at [644, 13] on span "View Participant task page" at bounding box center [622, 16] width 101 height 10
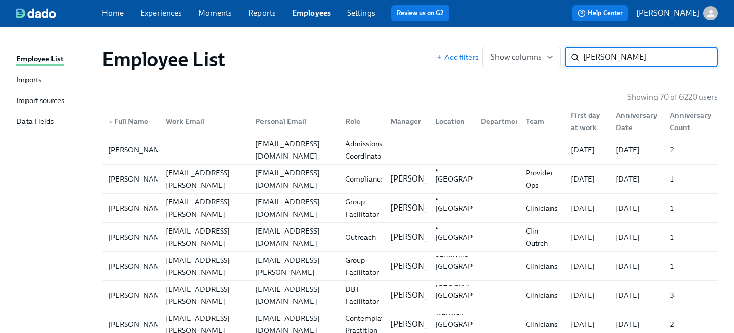
drag, startPoint x: 604, startPoint y: 57, endPoint x: 465, endPoint y: 38, distance: 140.8
click at [476, 43] on div "Employee List Add filters Show columns [PERSON_NAME]" at bounding box center [410, 59] width 632 height 41
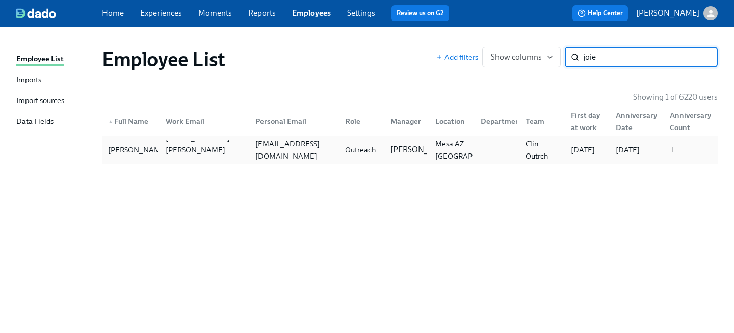
type input "joie"
click at [283, 148] on div "[EMAIL_ADDRESS][DOMAIN_NAME]" at bounding box center [294, 150] width 86 height 24
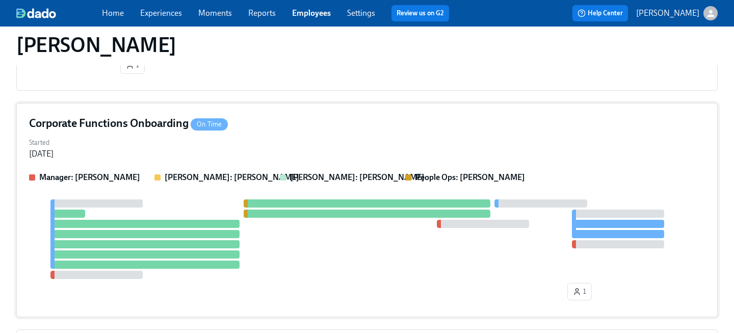
scroll to position [497, 0]
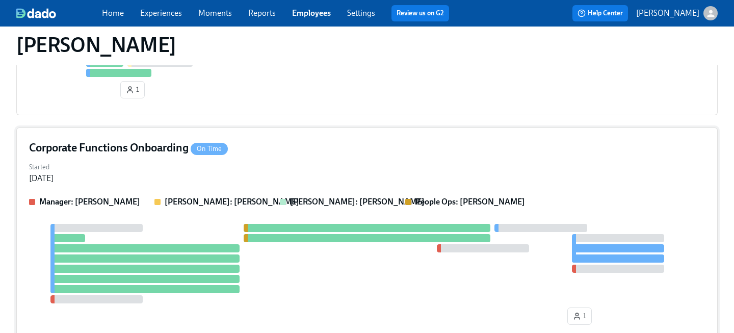
click at [252, 173] on div "Started [DATE]" at bounding box center [367, 171] width 676 height 24
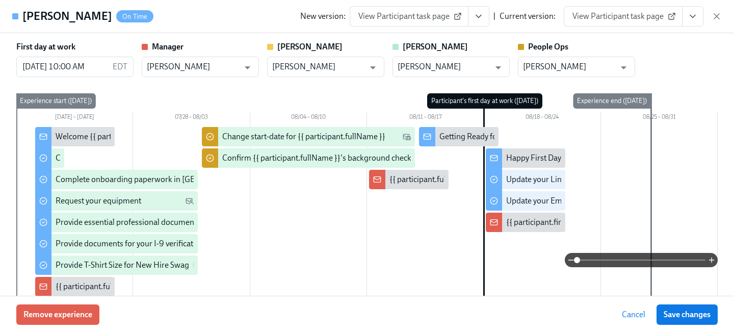
click at [601, 20] on span "View Participant task page" at bounding box center [622, 16] width 101 height 10
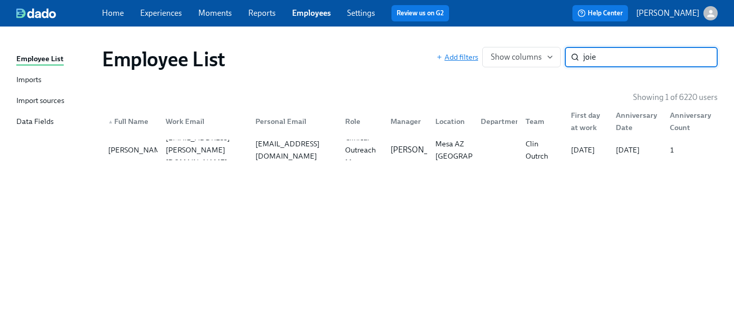
drag, startPoint x: 613, startPoint y: 58, endPoint x: 454, endPoint y: 53, distance: 159.0
click at [456, 56] on div "Add filters Show columns joie ​" at bounding box center [576, 57] width 281 height 20
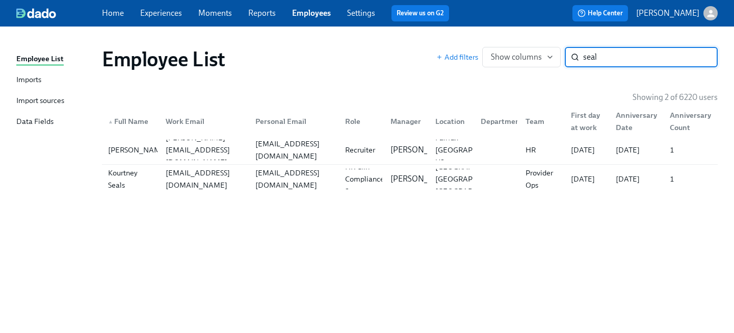
type input "seal"
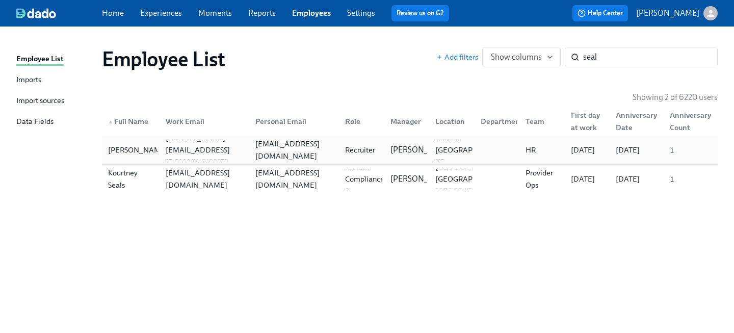
click at [229, 160] on div "[PERSON_NAME] [PERSON_NAME][EMAIL_ADDRESS][DOMAIN_NAME] [EMAIL_ADDRESS][DOMAIN_…" at bounding box center [409, 150] width 615 height 29
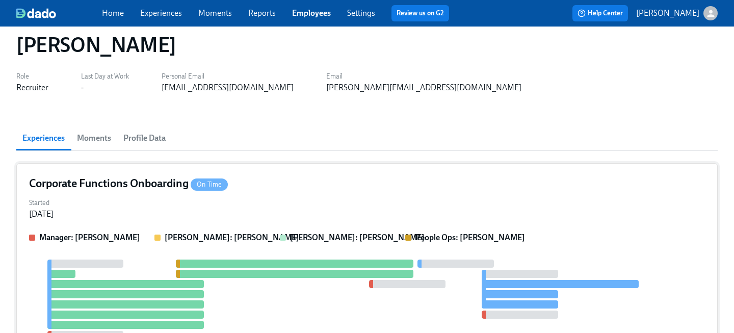
scroll to position [24, 0]
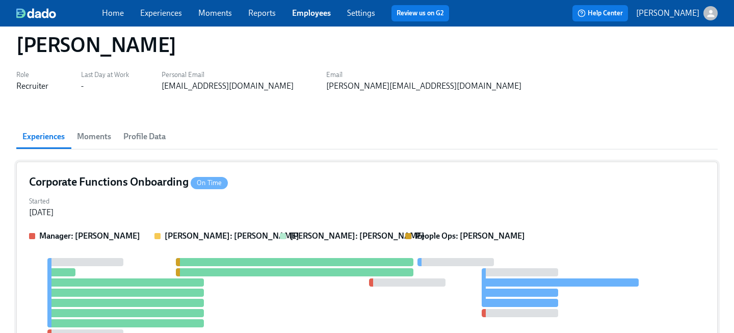
click at [293, 184] on div "Corporate Functions Onboarding On Time" at bounding box center [367, 181] width 676 height 15
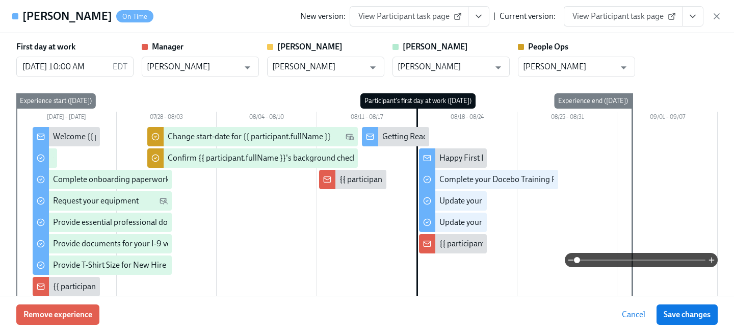
click at [617, 25] on link "View Participant task page" at bounding box center [622, 16] width 119 height 20
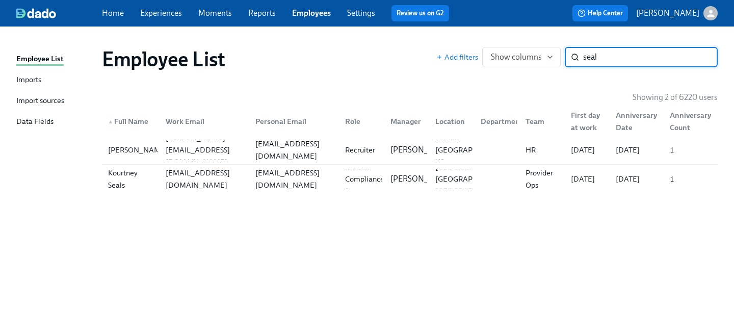
drag, startPoint x: 623, startPoint y: 61, endPoint x: 490, endPoint y: 43, distance: 134.7
click at [496, 48] on div "Add filters Show columns seal ​" at bounding box center [576, 57] width 281 height 20
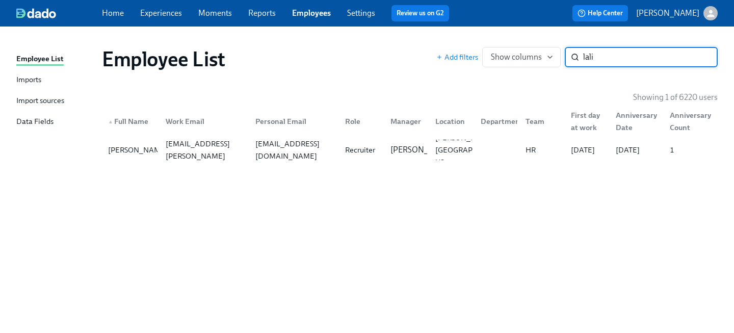
type input "lali"
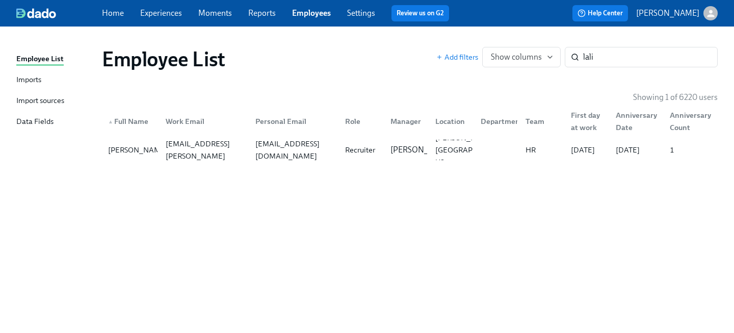
click at [363, 134] on div "▲ Full Name Work Email Personal Email Role Manager Location Department Team Fir…" at bounding box center [409, 119] width 615 height 33
click at [344, 148] on div "Recruiter" at bounding box center [360, 150] width 38 height 12
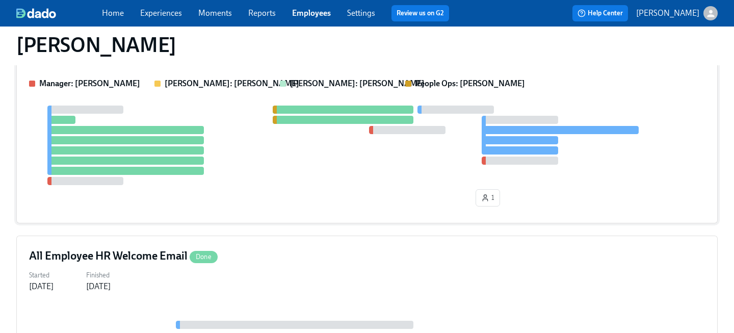
scroll to position [45, 0]
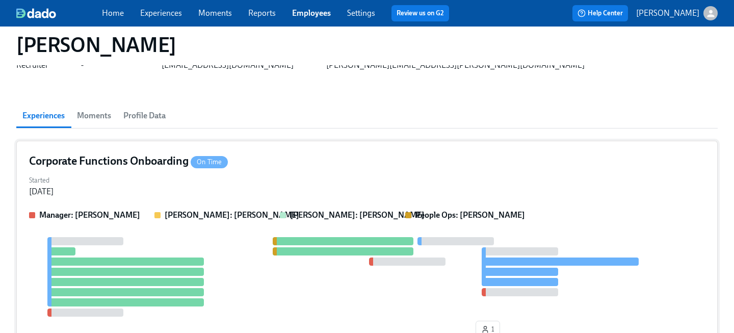
click at [277, 160] on div "Corporate Functions Onboarding On Time" at bounding box center [367, 160] width 676 height 15
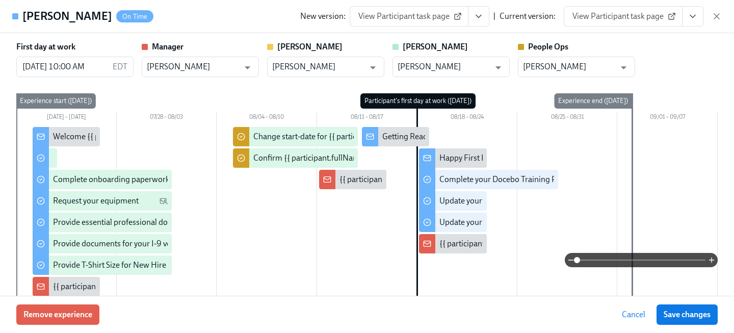
click at [619, 22] on link "View Participant task page" at bounding box center [622, 16] width 119 height 20
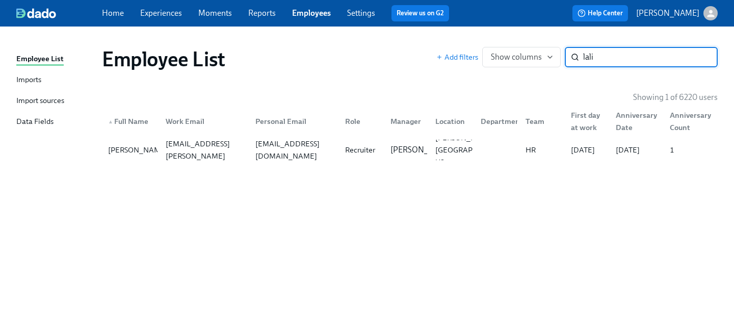
drag, startPoint x: 622, startPoint y: 55, endPoint x: 412, endPoint y: 30, distance: 211.4
click at [429, 43] on div "Employee List Add filters Show columns lali ​" at bounding box center [410, 59] width 632 height 41
type input "[PERSON_NAME]"
click at [132, 152] on div "[PERSON_NAME]" at bounding box center [138, 150] width 68 height 12
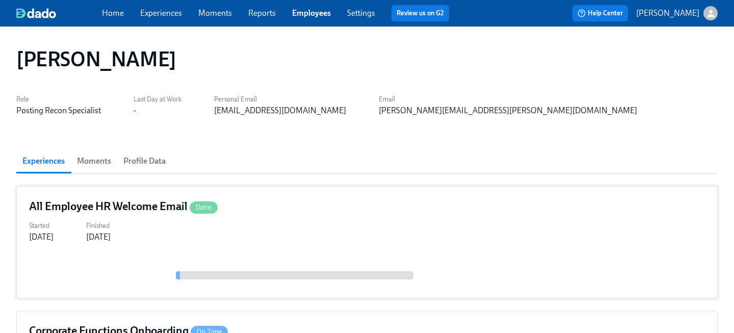
scroll to position [114, 0]
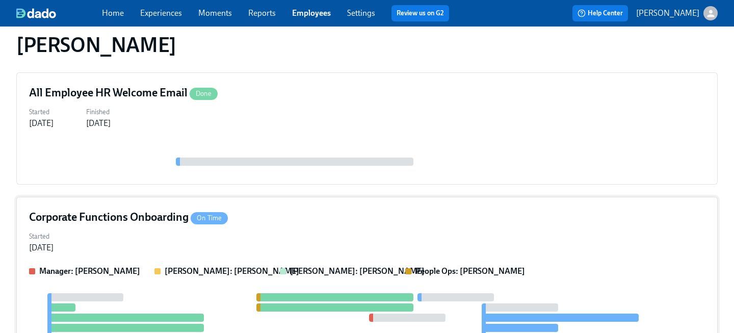
click at [263, 201] on div "Corporate Functions Onboarding On Time Started [DATE] Manager: [PERSON_NAME] [P…" at bounding box center [366, 304] width 701 height 214
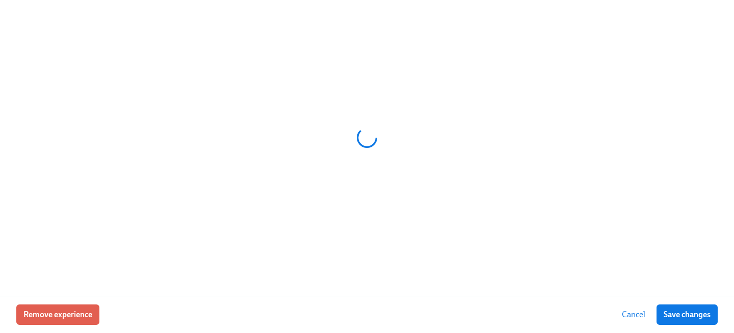
click at [270, 209] on div at bounding box center [366, 137] width 701 height 255
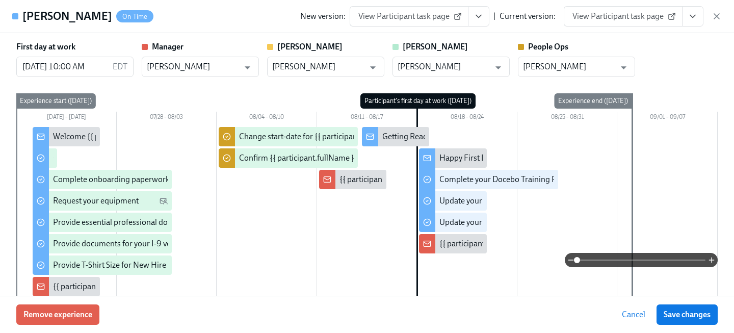
click at [616, 25] on link "View Participant task page" at bounding box center [622, 16] width 119 height 20
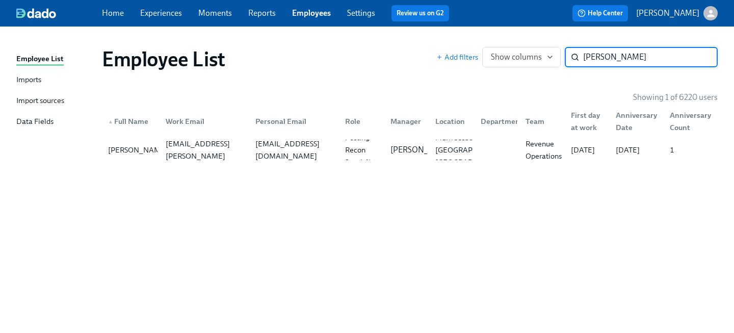
drag, startPoint x: 616, startPoint y: 53, endPoint x: 501, endPoint y: 23, distance: 118.4
click at [515, 32] on div "Employee List Imports Import sources Data Fields Employee List Add filters Show…" at bounding box center [367, 179] width 734 height 306
type input "madison"
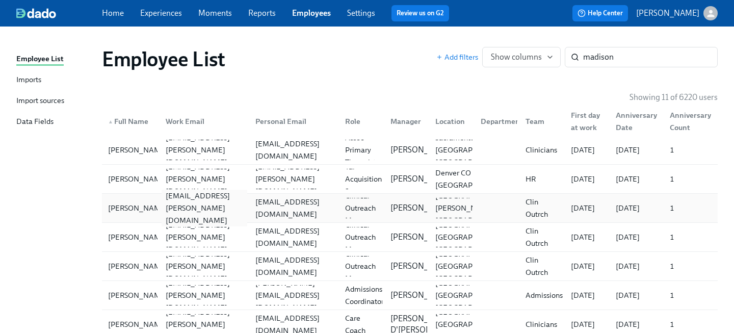
click at [213, 211] on div "[EMAIL_ADDRESS][PERSON_NAME][DOMAIN_NAME]" at bounding box center [204, 208] width 86 height 37
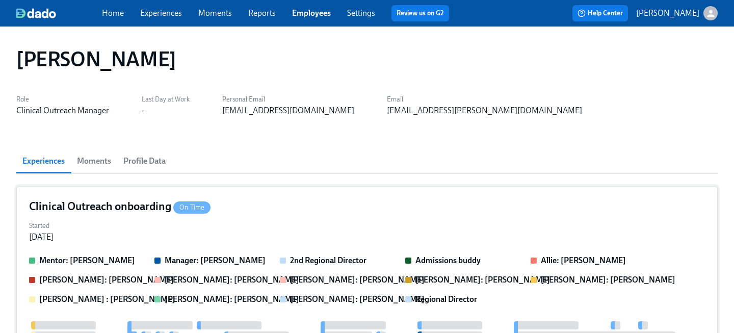
click at [294, 208] on div "Clinical Outreach onboarding On Time" at bounding box center [367, 206] width 676 height 15
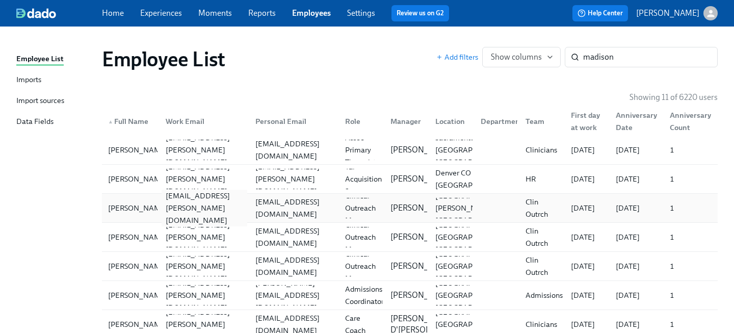
click at [158, 205] on div "[EMAIL_ADDRESS][PERSON_NAME][DOMAIN_NAME]" at bounding box center [202, 208] width 90 height 20
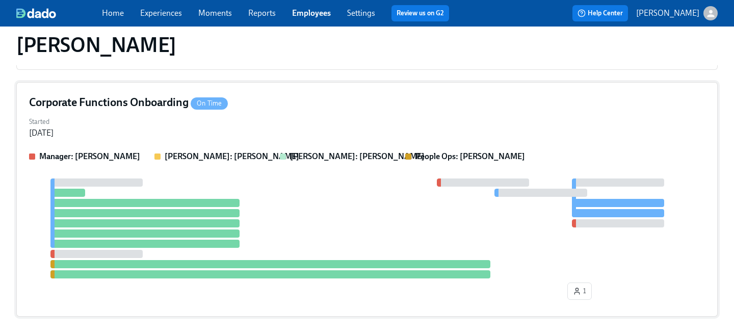
scroll to position [668, 0]
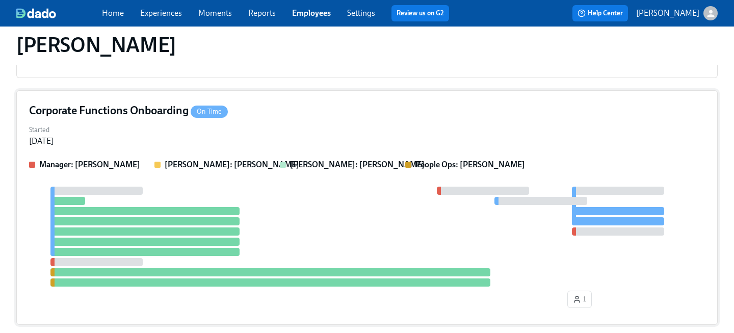
click at [251, 118] on div "Corporate Functions Onboarding On Time Started [DATE] Manager: [PERSON_NAME]: […" at bounding box center [366, 207] width 701 height 234
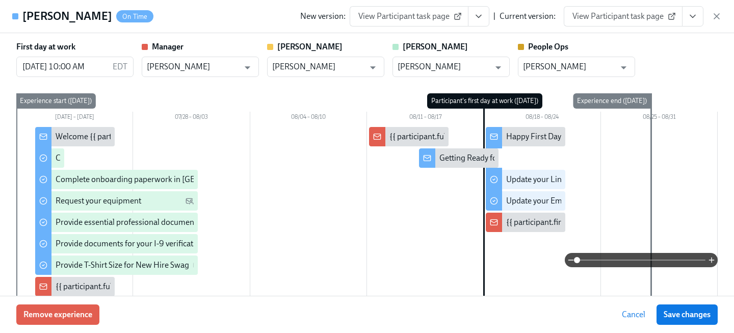
click at [603, 20] on span "View Participant task page" at bounding box center [622, 16] width 101 height 10
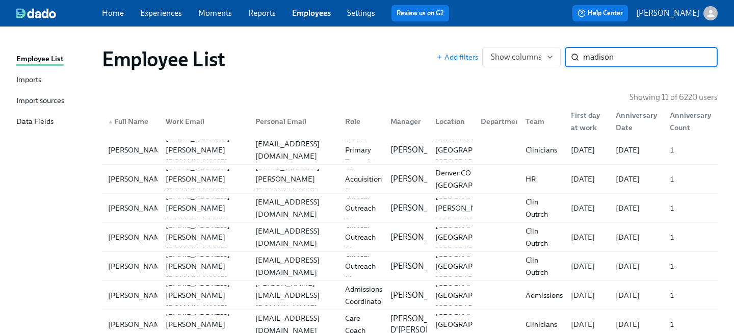
drag, startPoint x: 637, startPoint y: 57, endPoint x: 431, endPoint y: 21, distance: 208.8
click at [431, 21] on div "Home Experiences Moments Reports Employees Settings Review us on G2 Help Center…" at bounding box center [367, 239] width 734 height 479
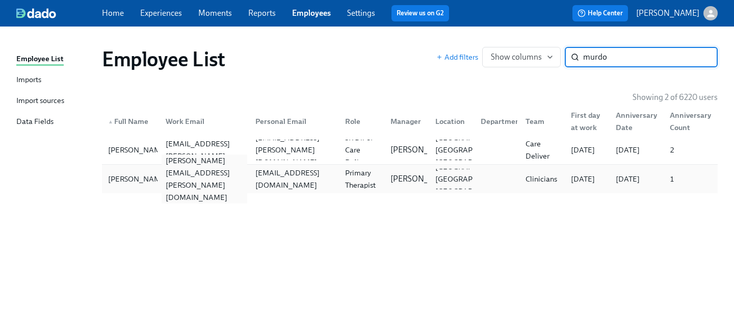
type input "murdo"
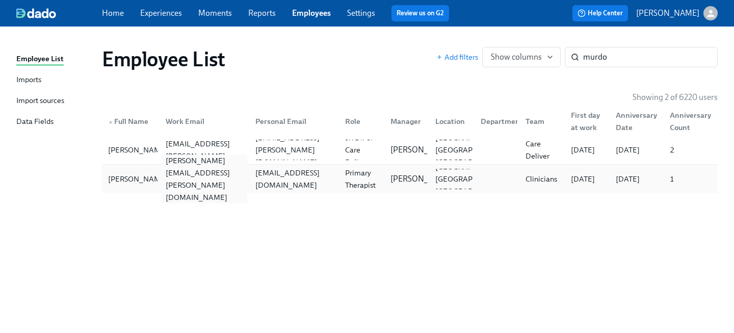
click at [195, 176] on div "[PERSON_NAME][EMAIL_ADDRESS][PERSON_NAME][DOMAIN_NAME]" at bounding box center [204, 178] width 86 height 49
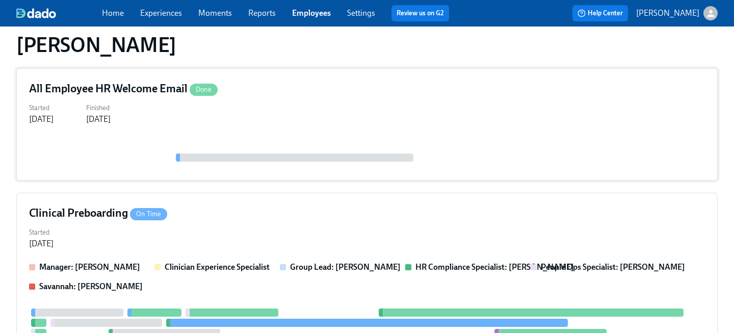
scroll to position [137, 0]
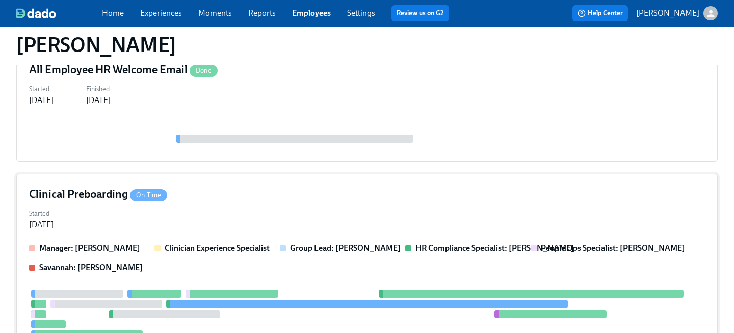
click at [243, 214] on div "Started [DATE]" at bounding box center [367, 218] width 676 height 24
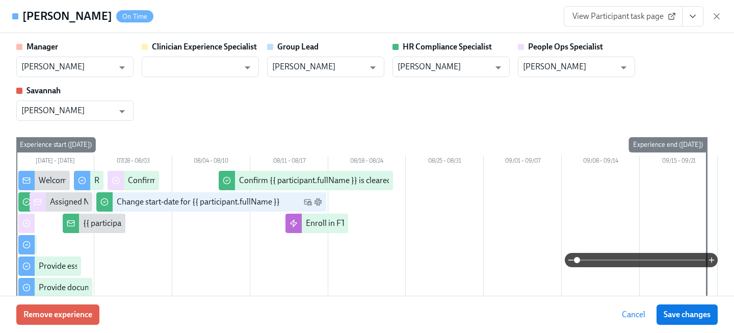
click at [632, 19] on span "View Participant task page" at bounding box center [622, 16] width 101 height 10
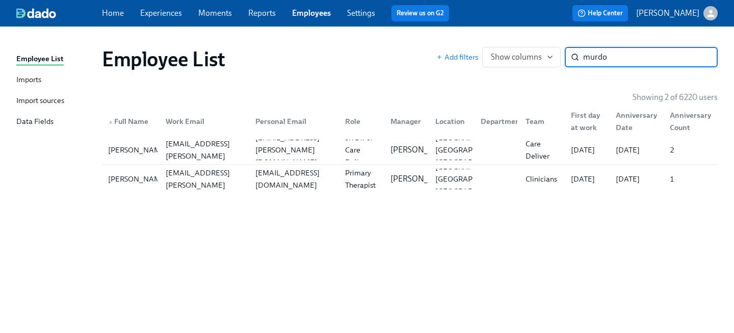
drag, startPoint x: 623, startPoint y: 60, endPoint x: 467, endPoint y: 11, distance: 164.0
click at [489, 36] on div "Employee List Imports Import sources Data Fields Employee List Add filters Show…" at bounding box center [367, 179] width 734 height 306
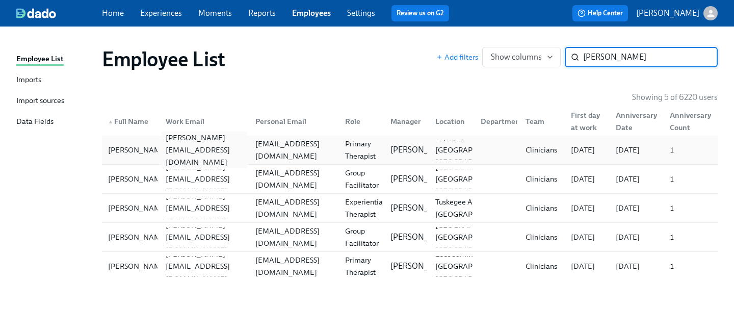
type input "[PERSON_NAME]"
click at [242, 153] on div "[PERSON_NAME][EMAIL_ADDRESS][DOMAIN_NAME]" at bounding box center [204, 149] width 86 height 37
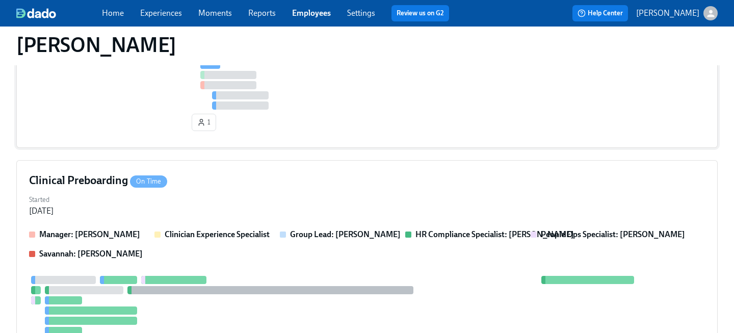
scroll to position [437, 0]
click at [270, 193] on div "Started [DATE]" at bounding box center [367, 204] width 676 height 24
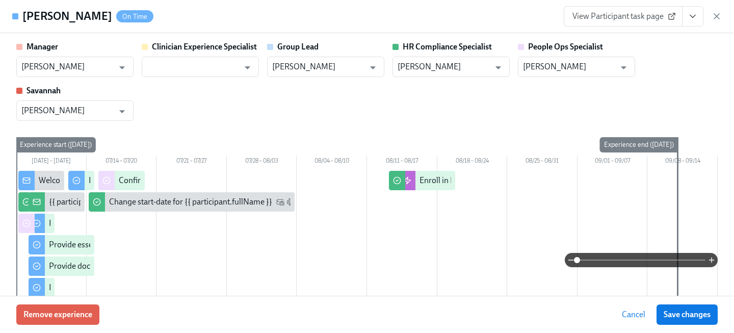
click at [642, 20] on span "View Participant task page" at bounding box center [622, 16] width 101 height 10
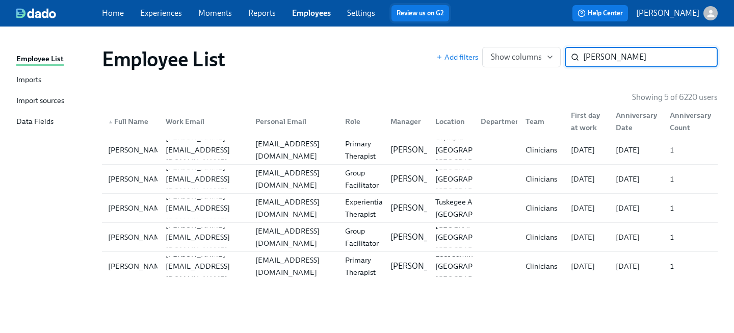
drag, startPoint x: 621, startPoint y: 59, endPoint x: 425, endPoint y: 11, distance: 202.0
click at [431, 27] on div "Employee List Imports Import sources Data Fields Employee List Add filters Show…" at bounding box center [367, 179] width 734 height 306
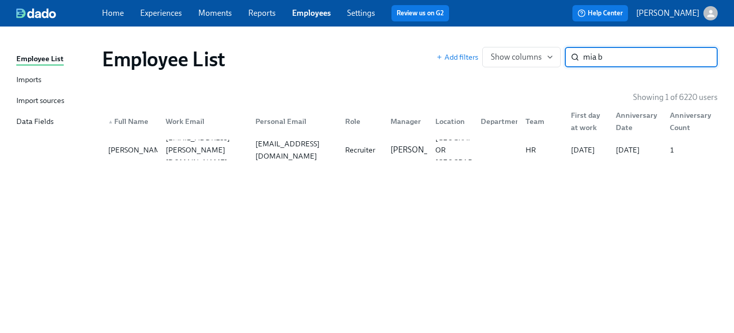
type input "mia b"
click at [232, 164] on div "Employee List Add filters Show columns mia b ​ Showing 1 of 6220 users ▲ Full N…" at bounding box center [366, 173] width 701 height 269
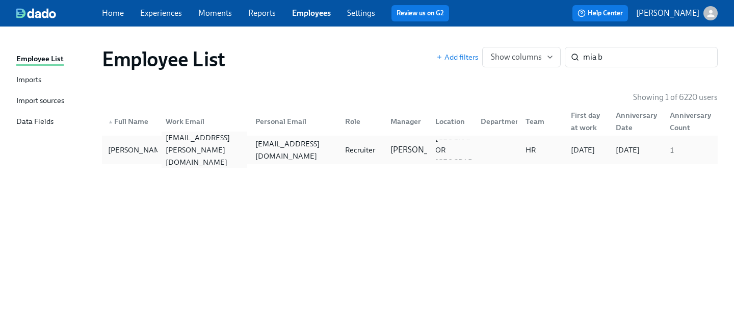
click at [223, 147] on div "[EMAIL_ADDRESS][PERSON_NAME][DOMAIN_NAME]" at bounding box center [204, 149] width 86 height 37
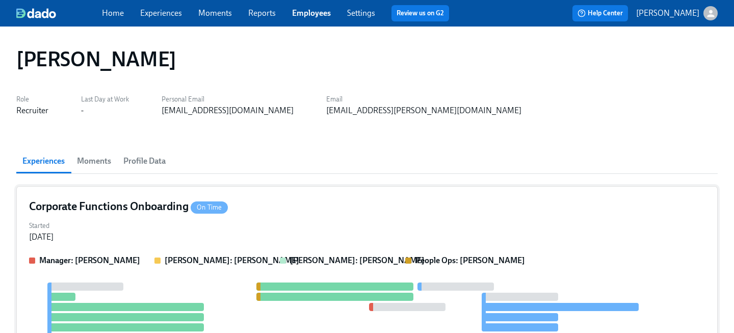
scroll to position [13, 0]
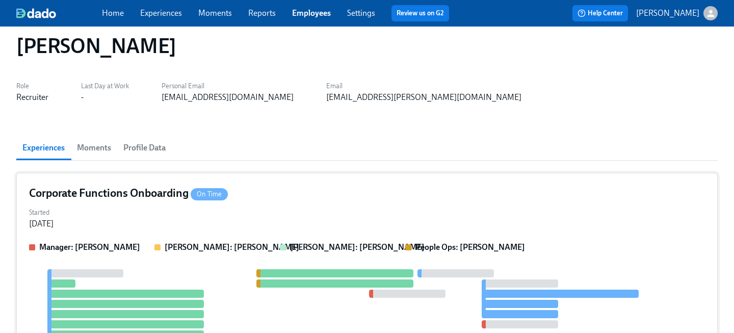
click at [278, 194] on div "Corporate Functions Onboarding On Time" at bounding box center [367, 192] width 676 height 15
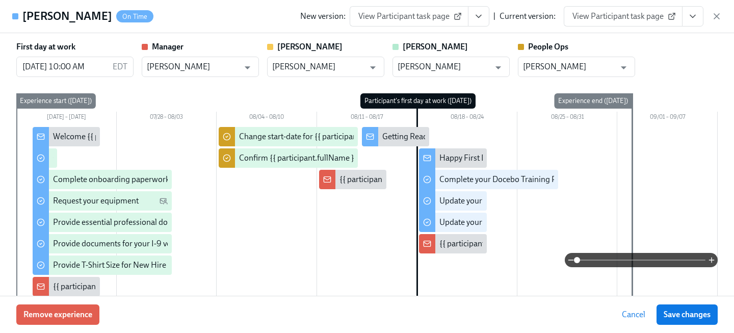
click at [607, 15] on span "View Participant task page" at bounding box center [622, 16] width 101 height 10
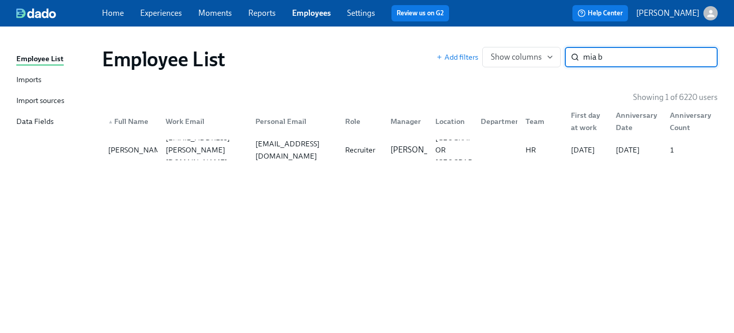
drag, startPoint x: 643, startPoint y: 52, endPoint x: 460, endPoint y: 35, distance: 183.7
click at [475, 44] on div "Employee List Add filters Show columns mia b ​" at bounding box center [410, 59] width 632 height 41
type input "nazia"
click at [280, 161] on div "[PERSON_NAME] [PERSON_NAME][EMAIL_ADDRESS][PERSON_NAME][DOMAIN_NAME] [EMAIL_ADD…" at bounding box center [409, 150] width 615 height 29
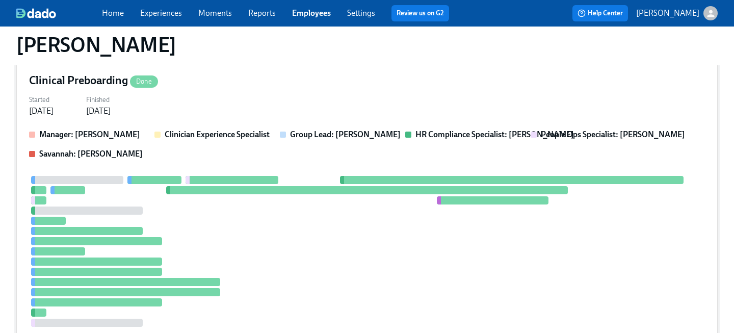
scroll to position [537, 0]
click at [250, 113] on div "Started [DATE] Finished [DATE]" at bounding box center [367, 104] width 676 height 24
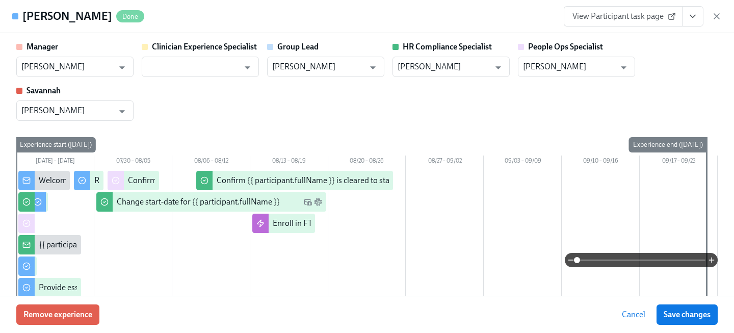
click at [627, 22] on link "View Participant task page" at bounding box center [622, 16] width 119 height 20
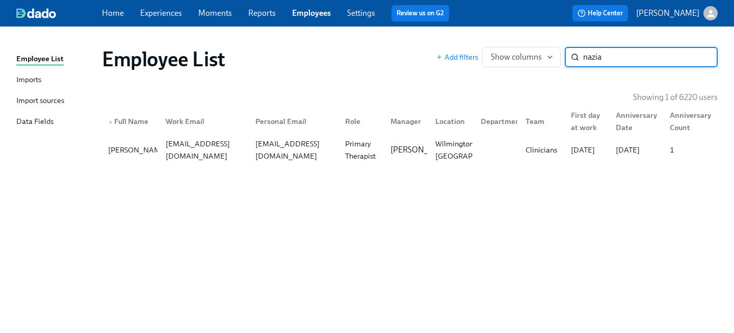
drag, startPoint x: 633, startPoint y: 53, endPoint x: 473, endPoint y: 46, distance: 160.1
click at [475, 48] on div "Add filters Show columns nazia ​" at bounding box center [576, 57] width 281 height 20
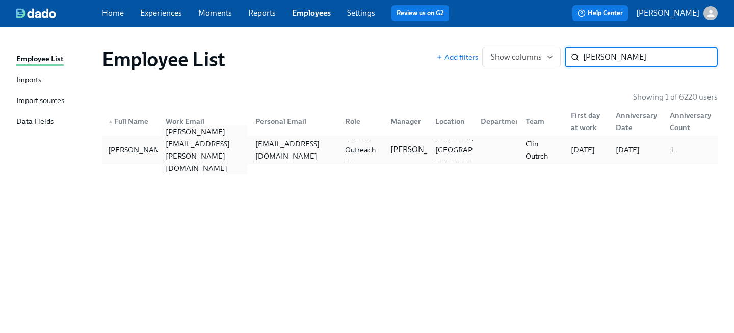
type input "[PERSON_NAME]"
click at [204, 157] on div "[PERSON_NAME][EMAIL_ADDRESS][PERSON_NAME][DOMAIN_NAME]" at bounding box center [202, 150] width 90 height 20
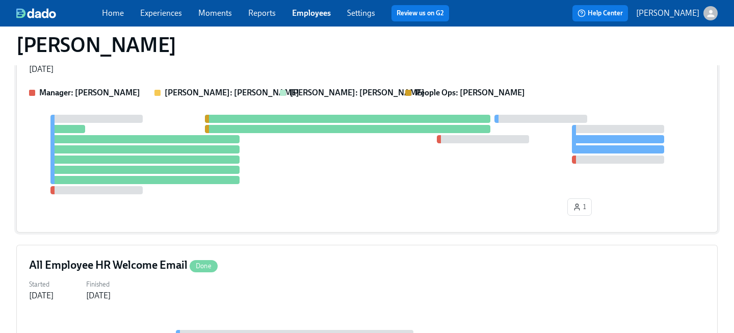
scroll to position [558, 0]
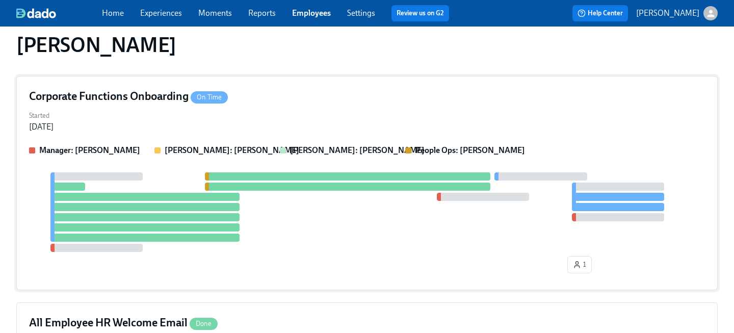
click at [282, 124] on div "Started [DATE]" at bounding box center [367, 120] width 676 height 24
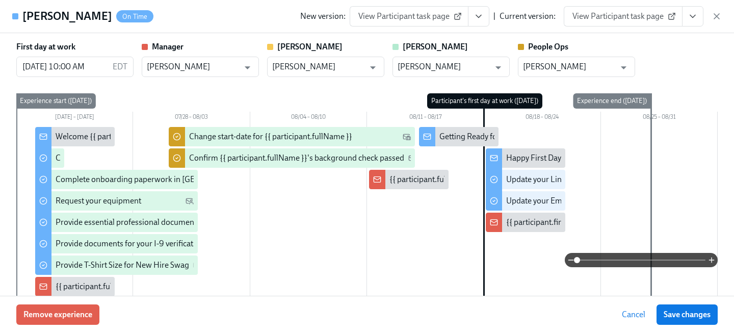
click at [630, 14] on span "View Participant task page" at bounding box center [622, 16] width 101 height 10
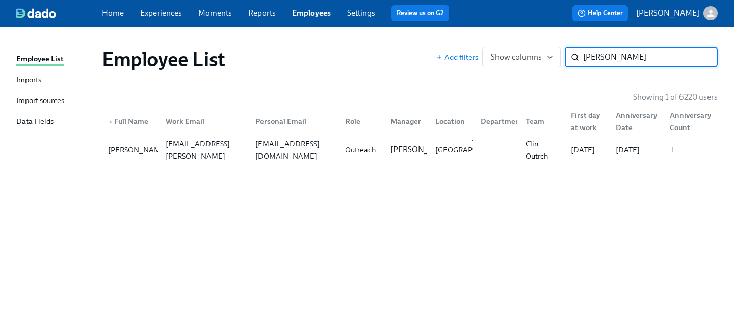
drag, startPoint x: 618, startPoint y: 60, endPoint x: 468, endPoint y: 23, distance: 154.8
click at [480, 33] on div "Employee List Imports Import sources Data Fields Employee List Add filters Show…" at bounding box center [367, 179] width 734 height 306
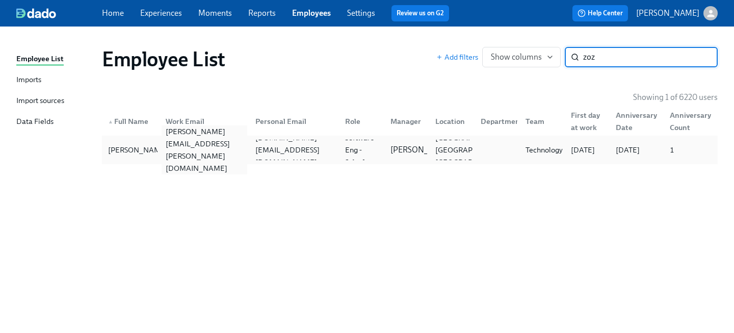
type input "zoz"
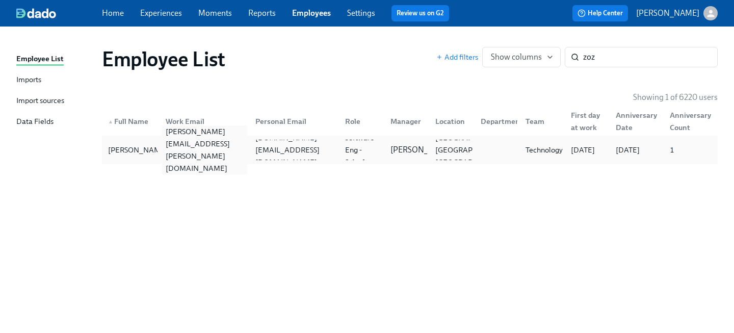
click at [164, 148] on div "[PERSON_NAME][EMAIL_ADDRESS][PERSON_NAME][DOMAIN_NAME]" at bounding box center [204, 149] width 86 height 49
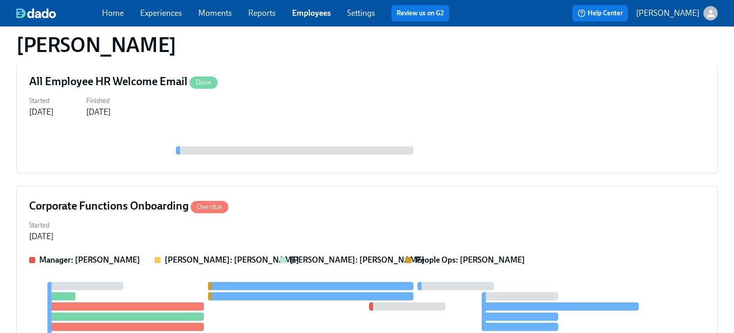
scroll to position [224, 0]
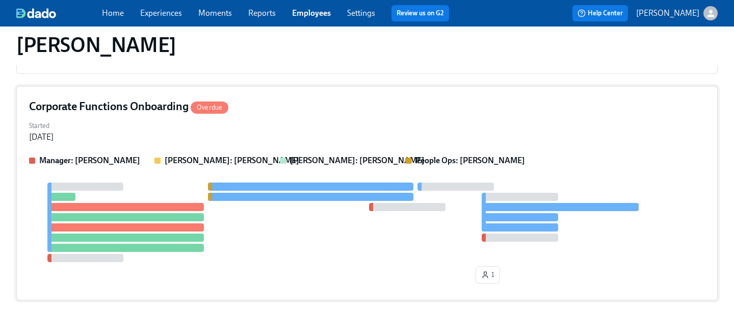
click at [258, 105] on div "Corporate Functions Onboarding Overdue" at bounding box center [367, 106] width 676 height 15
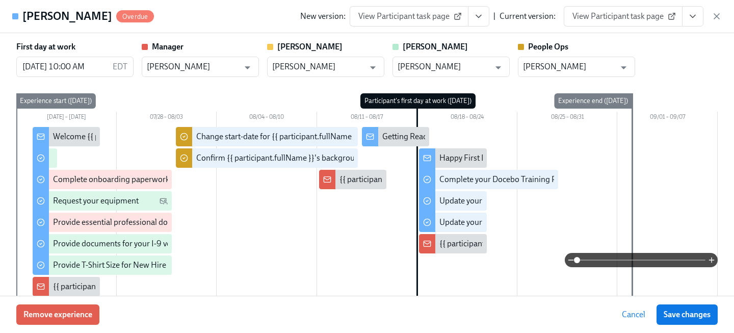
click at [610, 30] on div "[PERSON_NAME] Overdue New version: View Participant task page | Current version…" at bounding box center [367, 16] width 734 height 33
click at [605, 19] on span "View Participant task page" at bounding box center [622, 16] width 101 height 10
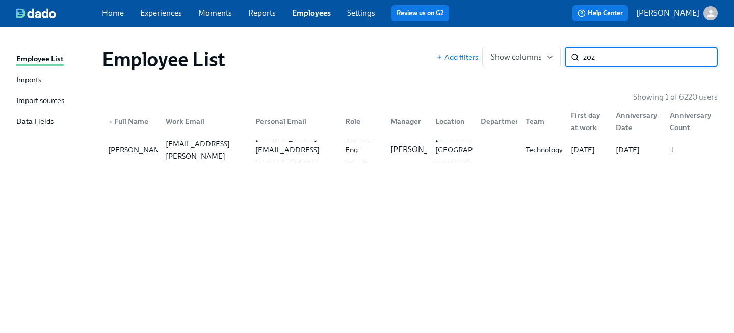
drag, startPoint x: 607, startPoint y: 64, endPoint x: 463, endPoint y: 34, distance: 147.3
click at [468, 38] on div "Employee List Imports Import sources Data Fields Employee List Add filters Show…" at bounding box center [367, 179] width 734 height 306
type input "nija"
click at [251, 160] on div "[PERSON_NAME] [PERSON_NAME][EMAIL_ADDRESS][DOMAIN_NAME] [EMAIL_ADDRESS][DOMAIN_…" at bounding box center [409, 150] width 615 height 29
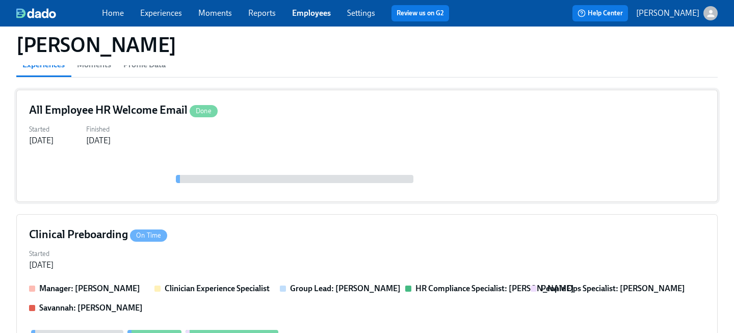
scroll to position [117, 0]
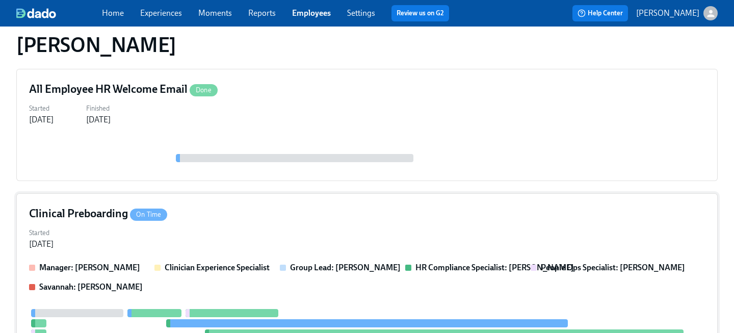
click at [261, 221] on div "Clinical Preboarding On Time" at bounding box center [367, 213] width 676 height 15
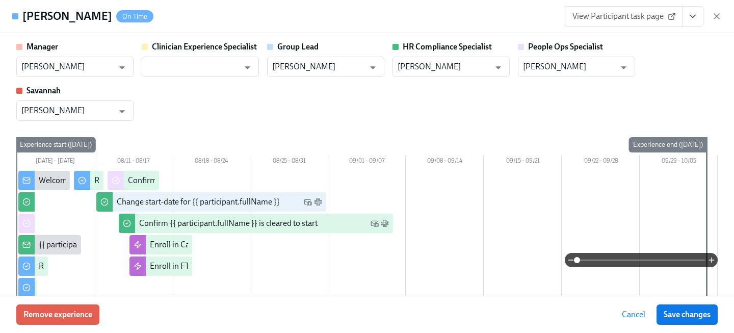
click at [638, 15] on span "View Participant task page" at bounding box center [622, 16] width 101 height 10
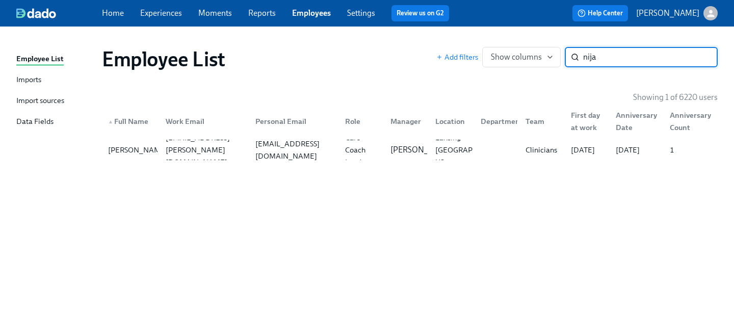
drag, startPoint x: 650, startPoint y: 53, endPoint x: 424, endPoint y: 35, distance: 225.9
click at [438, 42] on div "Employee List Add filters Show columns nija ​" at bounding box center [410, 59] width 632 height 41
type input "nija"
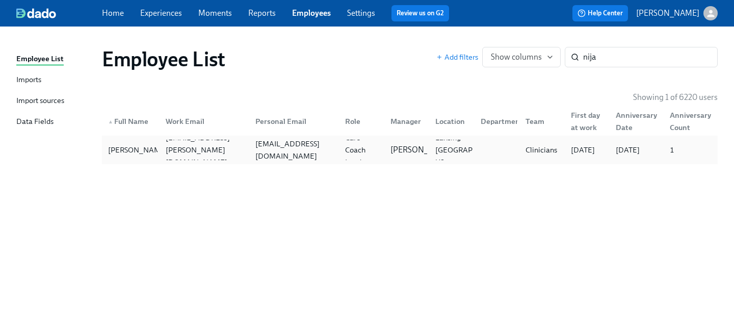
click at [316, 159] on div "[EMAIL_ADDRESS][DOMAIN_NAME]" at bounding box center [292, 150] width 90 height 20
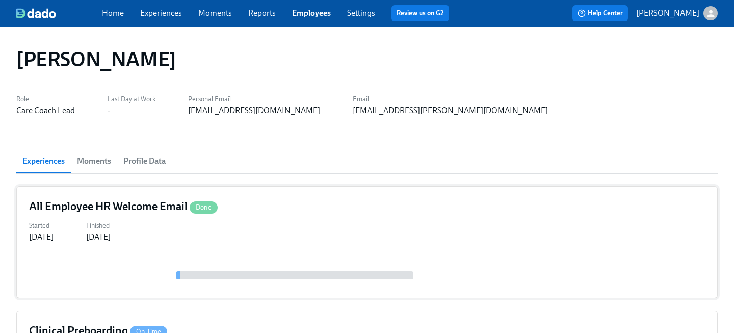
scroll to position [47, 0]
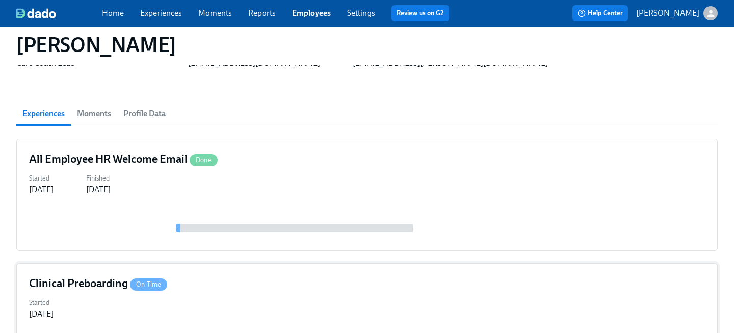
click at [247, 276] on div "Clinical Preboarding On Time" at bounding box center [367, 283] width 676 height 15
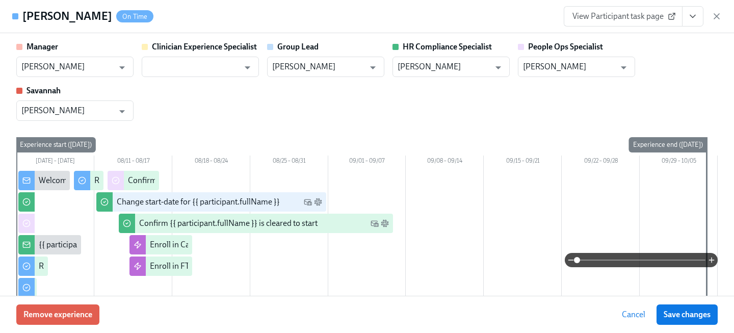
scroll to position [121, 0]
click at [383, 130] on div "Manager [PERSON_NAME] ​ Clinician Experience Specialist ​ Group Lead [PERSON_NA…" at bounding box center [366, 295] width 701 height 509
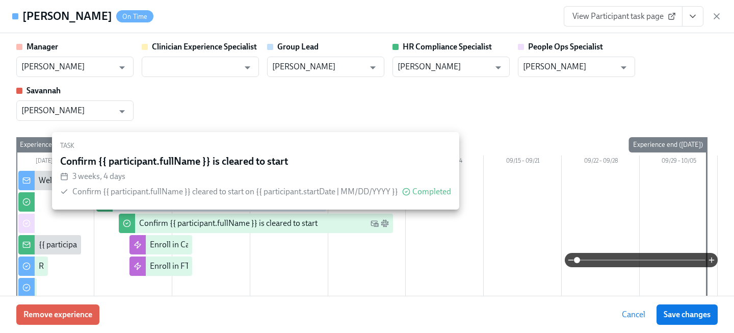
scroll to position [280, 0]
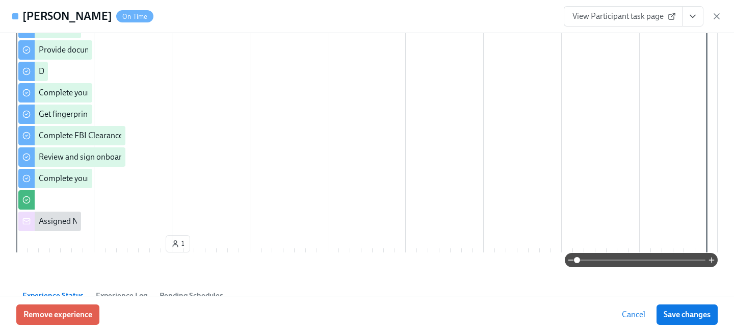
click at [664, 9] on link "View Participant task page" at bounding box center [622, 16] width 119 height 20
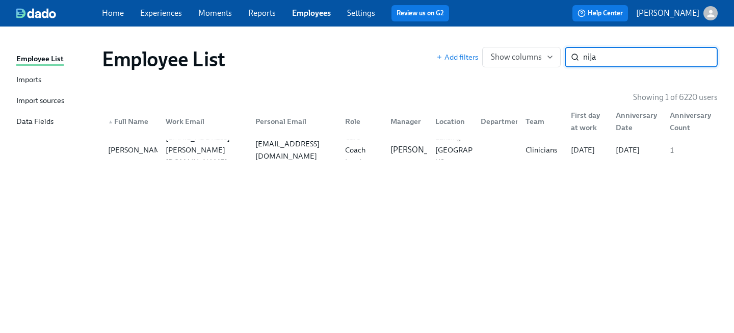
drag, startPoint x: 608, startPoint y: 62, endPoint x: 406, endPoint y: 21, distance: 206.2
click at [410, 30] on div "Employee List Imports Import sources Data Fields Employee List Add filters Show…" at bounding box center [367, 179] width 734 height 306
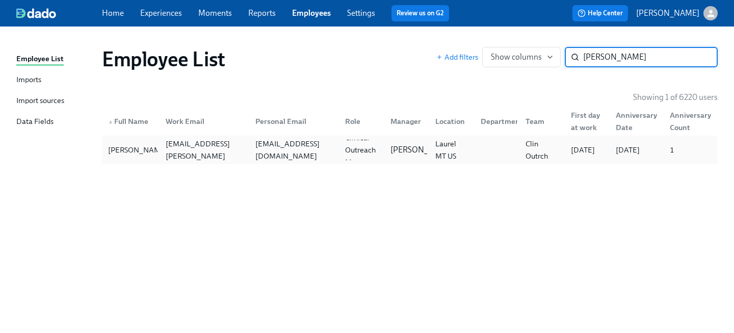
type input "[PERSON_NAME]"
click at [163, 160] on div "[PERSON_NAME] [PERSON_NAME][EMAIL_ADDRESS][PERSON_NAME][DOMAIN_NAME] [EMAIL_ADD…" at bounding box center [409, 150] width 615 height 29
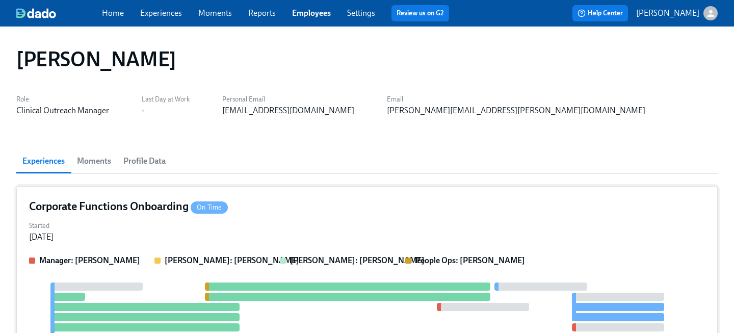
scroll to position [16, 0]
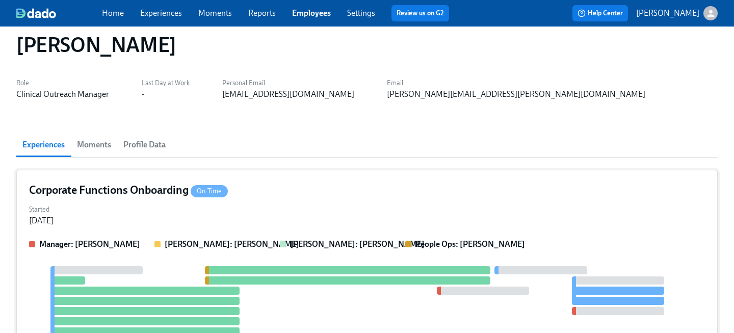
click at [280, 187] on div "Corporate Functions Onboarding On Time" at bounding box center [367, 189] width 676 height 15
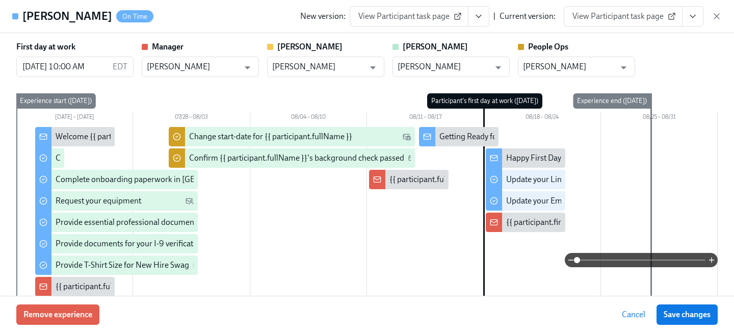
click at [601, 25] on link "View Participant task page" at bounding box center [622, 16] width 119 height 20
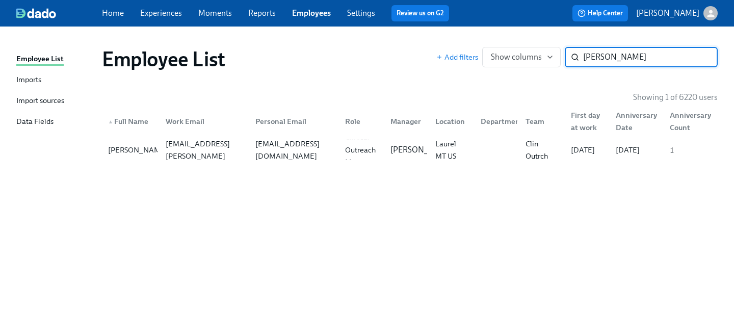
drag, startPoint x: 632, startPoint y: 52, endPoint x: 473, endPoint y: 45, distance: 159.1
click at [473, 45] on div "Employee List Add filters Show columns [PERSON_NAME] z ​" at bounding box center [410, 59] width 632 height 41
type input "[PERSON_NAME]"
click at [281, 150] on div "[EMAIL_ADDRESS][DOMAIN_NAME]" at bounding box center [294, 150] width 86 height 24
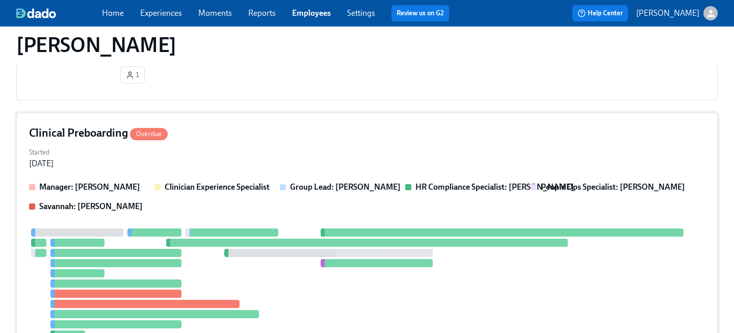
scroll to position [862, 0]
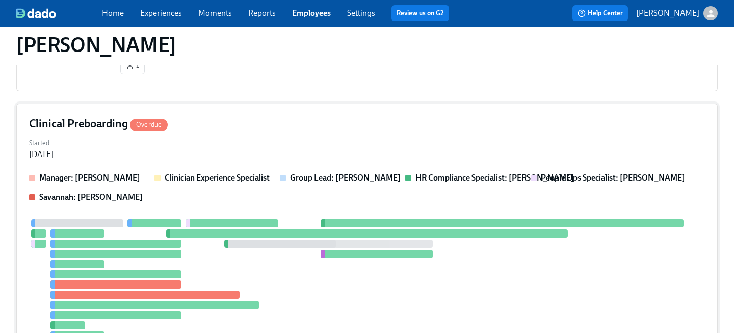
click at [249, 154] on div "Started [DATE]" at bounding box center [367, 148] width 676 height 24
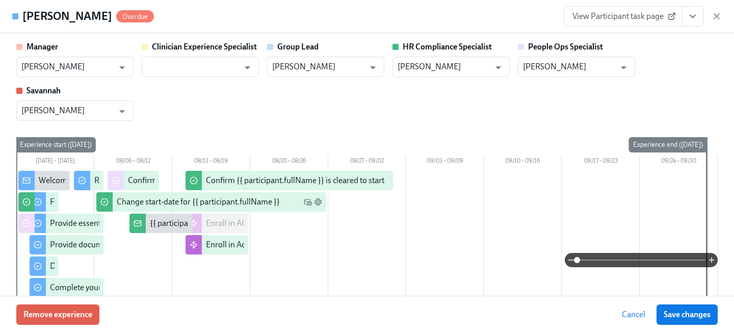
click at [629, 14] on span "View Participant task page" at bounding box center [622, 16] width 101 height 10
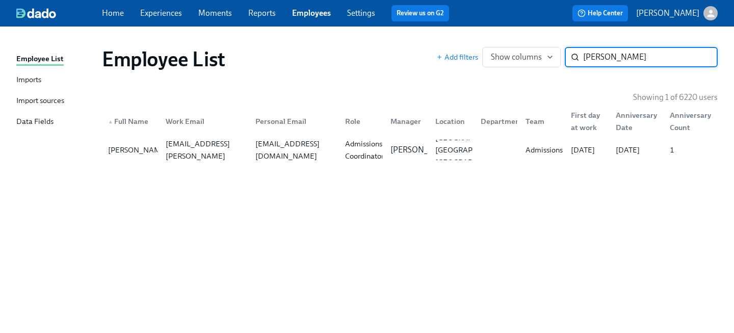
drag, startPoint x: 630, startPoint y: 57, endPoint x: 471, endPoint y: 43, distance: 159.0
click at [488, 51] on div "Add filters Show columns [PERSON_NAME] ​" at bounding box center [576, 57] width 281 height 20
type input "rachael wa"
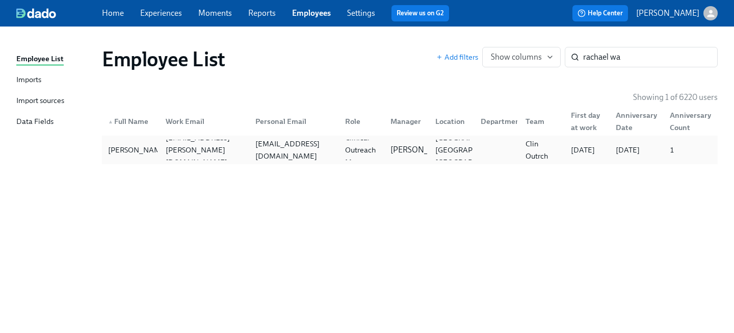
click at [153, 160] on div "[PERSON_NAME] [PERSON_NAME][EMAIL_ADDRESS][PERSON_NAME][DOMAIN_NAME] [EMAIL_ADD…" at bounding box center [409, 150] width 615 height 29
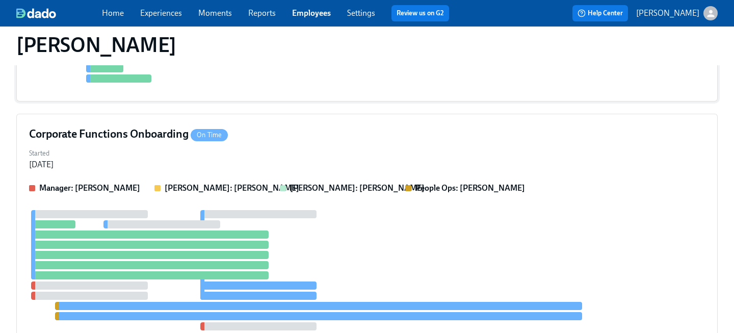
scroll to position [506, 0]
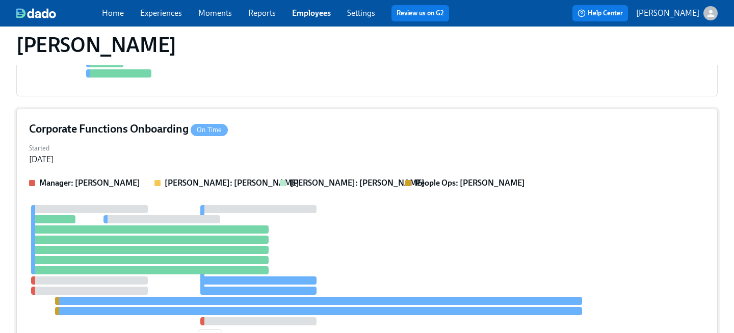
click at [276, 179] on div "Manager: [PERSON_NAME] [PERSON_NAME]: [PERSON_NAME] [PERSON_NAME]: [PERSON_NAME…" at bounding box center [367, 182] width 676 height 11
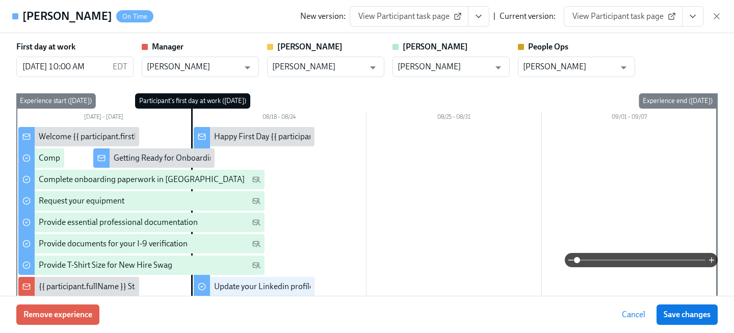
click at [638, 16] on span "View Participant task page" at bounding box center [622, 16] width 101 height 10
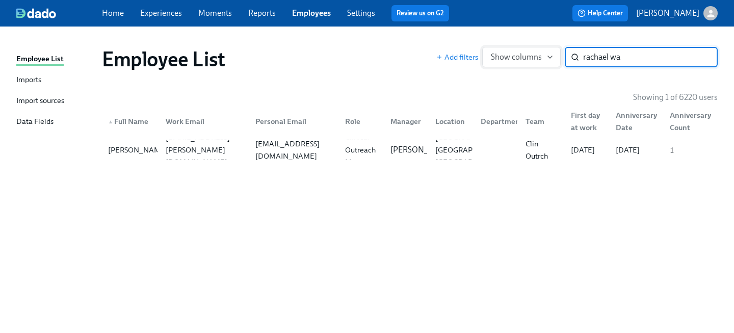
drag, startPoint x: 645, startPoint y: 61, endPoint x: 491, endPoint y: 57, distance: 153.9
click at [492, 57] on div "Add filters Show columns rachael wa ​" at bounding box center [576, 57] width 281 height 20
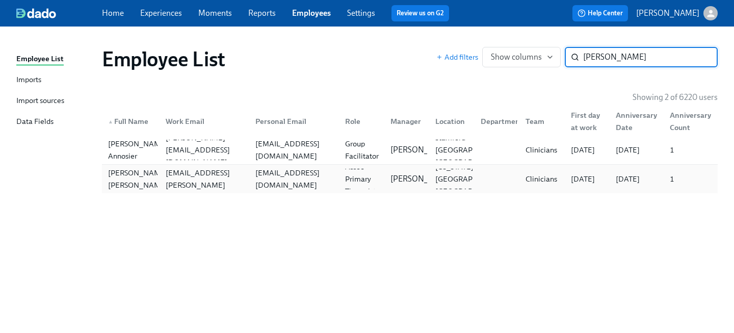
type input "[PERSON_NAME]"
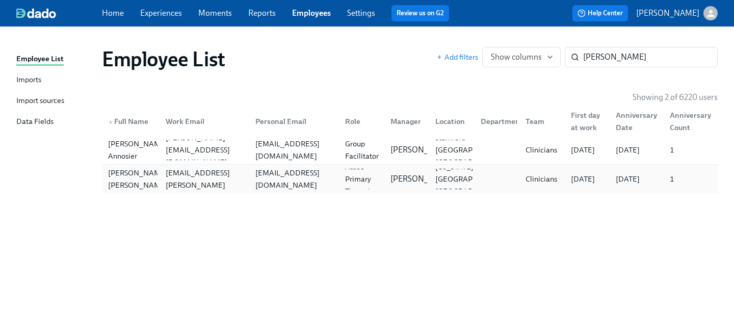
click at [272, 174] on div "[EMAIL_ADDRESS][DOMAIN_NAME]" at bounding box center [294, 179] width 86 height 24
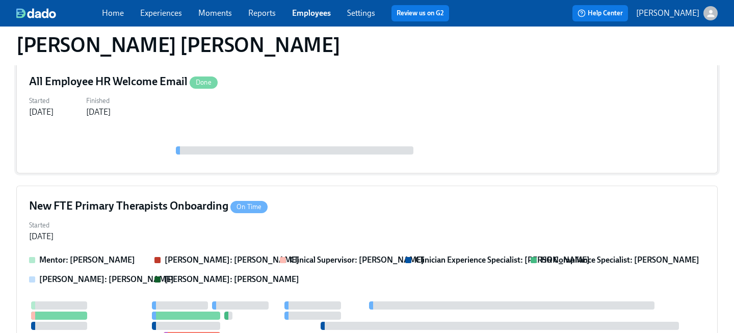
scroll to position [153, 0]
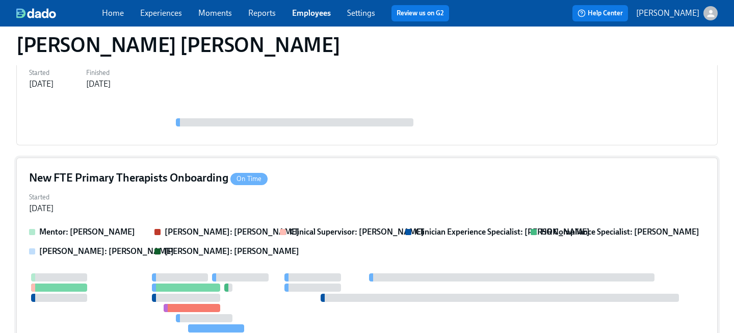
click at [288, 178] on div "New FTE Primary Therapists Onboarding On Time" at bounding box center [367, 177] width 676 height 15
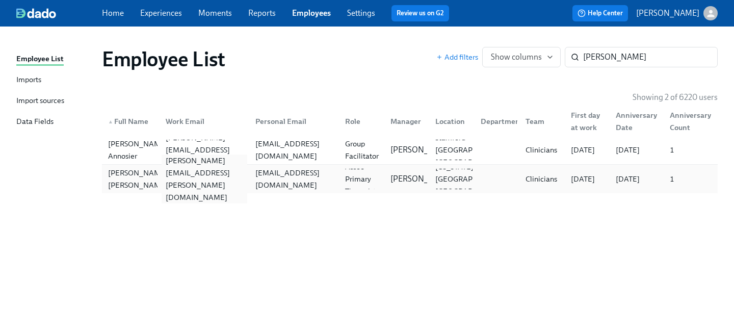
click at [210, 177] on div "[PERSON_NAME][EMAIL_ADDRESS][PERSON_NAME][DOMAIN_NAME]" at bounding box center [204, 178] width 86 height 49
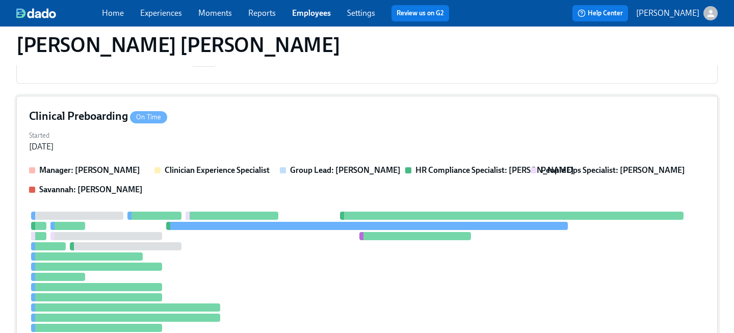
scroll to position [490, 0]
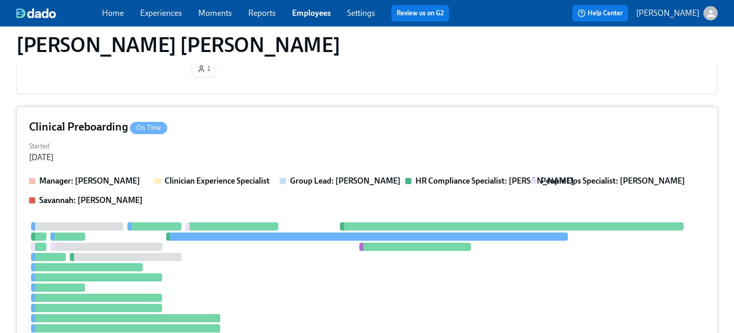
click at [263, 132] on div "Clinical Preboarding On Time" at bounding box center [367, 126] width 676 height 15
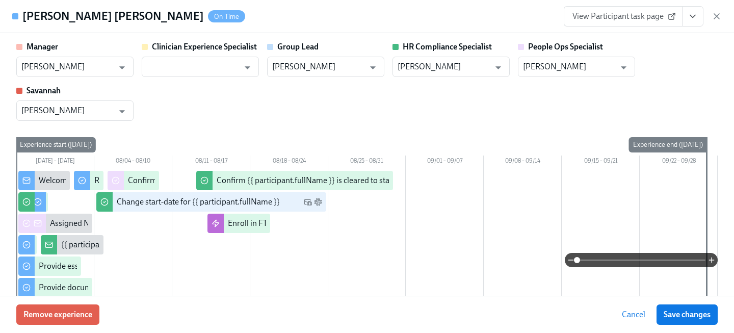
click at [611, 17] on span "View Participant task page" at bounding box center [622, 16] width 101 height 10
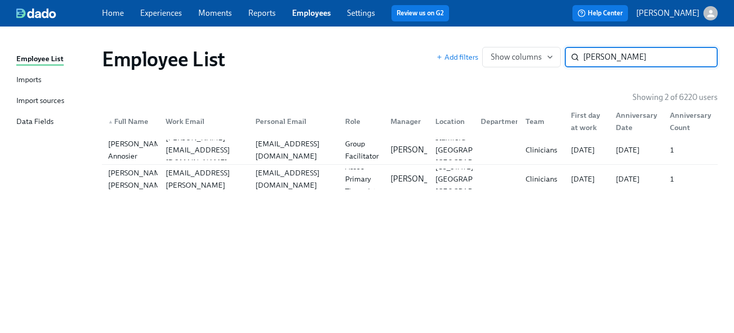
drag, startPoint x: 616, startPoint y: 58, endPoint x: 482, endPoint y: 46, distance: 135.0
click at [490, 49] on div "Add filters Show columns [PERSON_NAME] ​" at bounding box center [576, 57] width 281 height 20
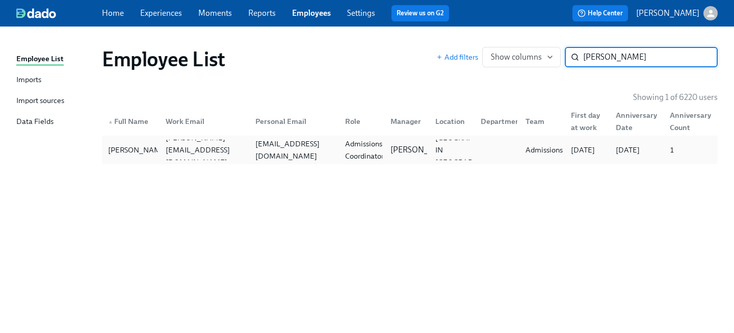
type input "[PERSON_NAME]"
click at [252, 158] on div "[EMAIL_ADDRESS][DOMAIN_NAME]" at bounding box center [292, 150] width 90 height 20
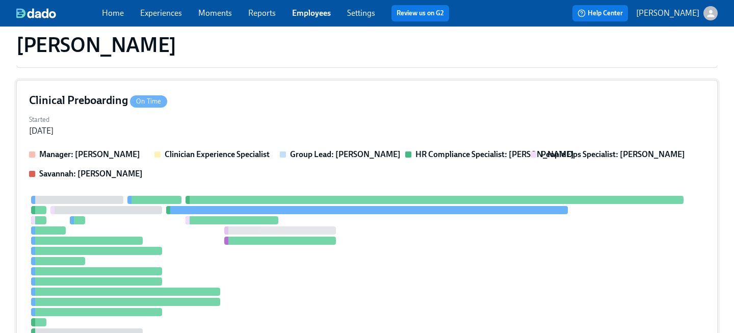
scroll to position [320, 0]
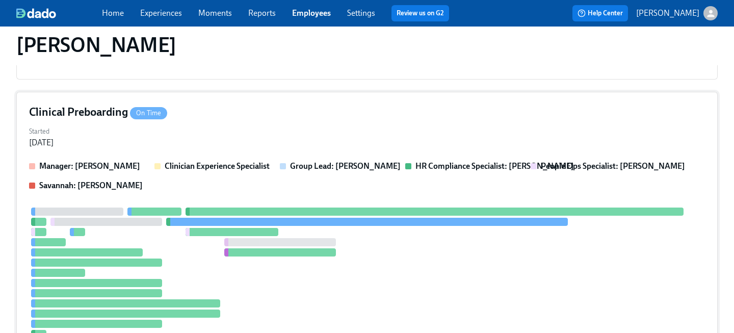
click at [241, 131] on div "Started [DATE]" at bounding box center [367, 136] width 676 height 24
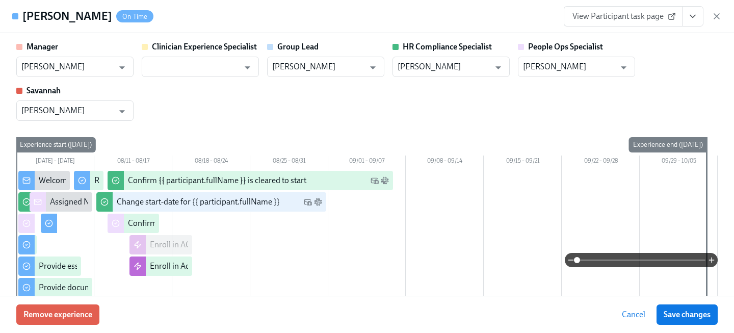
click at [628, 16] on span "View Participant task page" at bounding box center [622, 16] width 101 height 10
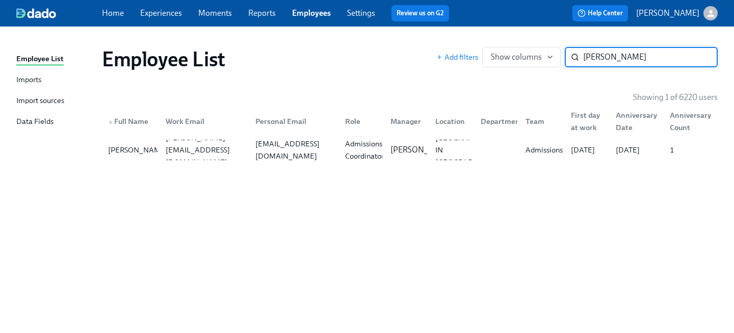
drag, startPoint x: 624, startPoint y: 56, endPoint x: 439, endPoint y: 35, distance: 186.2
click at [454, 47] on div "Add filters Show columns [PERSON_NAME] ​" at bounding box center [576, 57] width 281 height 20
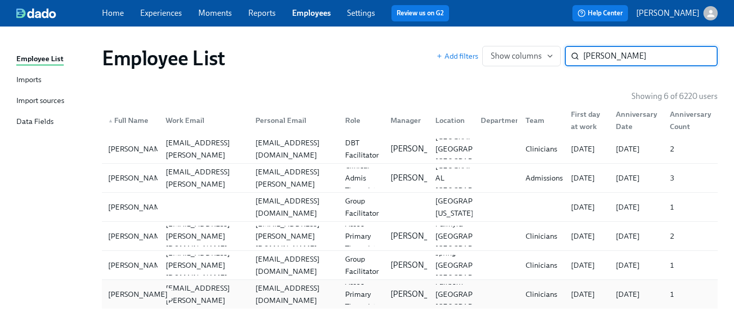
type input "[PERSON_NAME]"
click at [142, 300] on div "[PERSON_NAME]" at bounding box center [138, 294] width 68 height 12
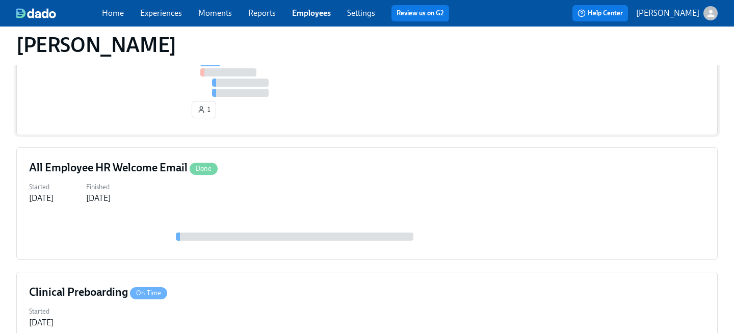
scroll to position [439, 0]
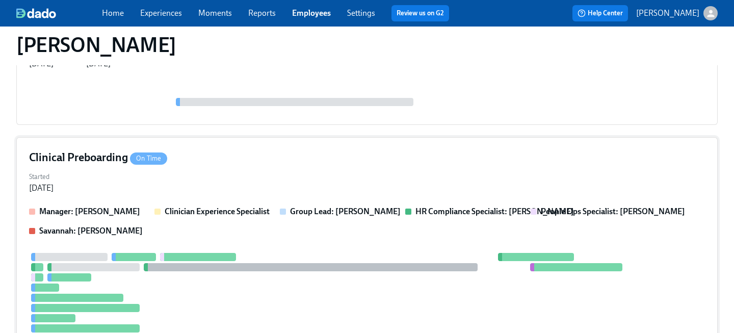
click at [219, 173] on div "Started [DATE]" at bounding box center [367, 181] width 676 height 24
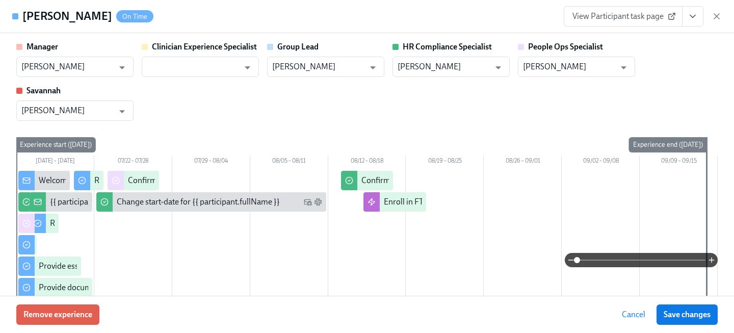
click at [639, 18] on span "View Participant task page" at bounding box center [622, 16] width 101 height 10
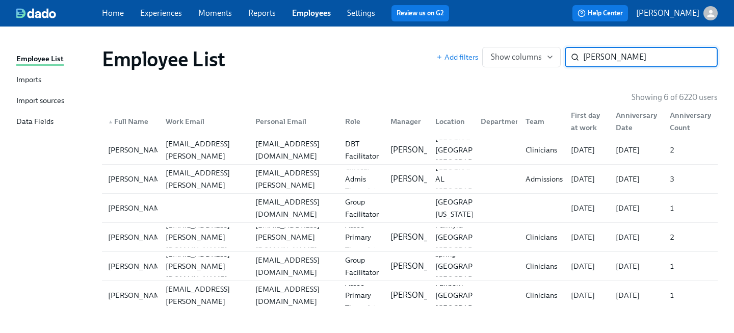
drag, startPoint x: 624, startPoint y: 57, endPoint x: 488, endPoint y: 45, distance: 136.5
click at [493, 48] on div "Add filters Show columns [PERSON_NAME] ​" at bounding box center [576, 57] width 281 height 20
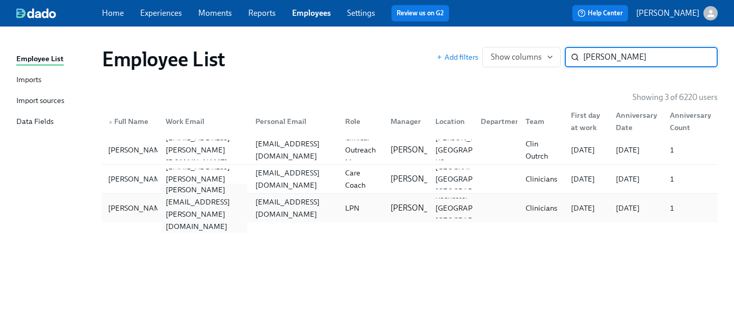
type input "[PERSON_NAME]"
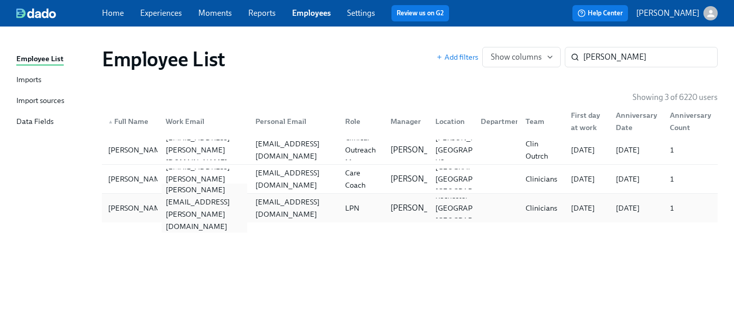
click at [217, 211] on div "[PERSON_NAME][EMAIL_ADDRESS][PERSON_NAME][DOMAIN_NAME]" at bounding box center [204, 207] width 86 height 49
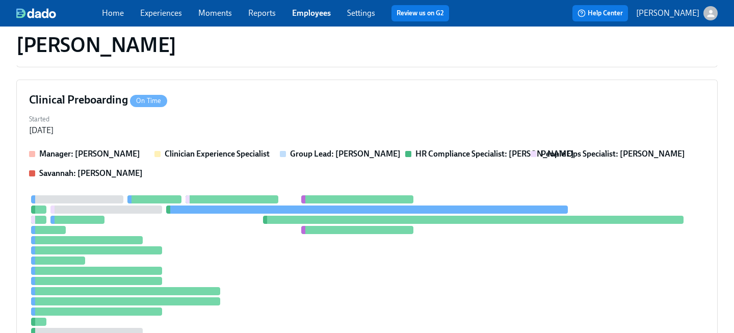
scroll to position [307, 0]
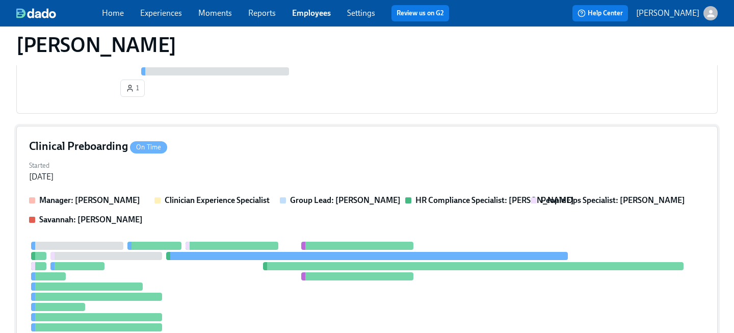
click at [218, 167] on div "Started [DATE]" at bounding box center [367, 170] width 676 height 24
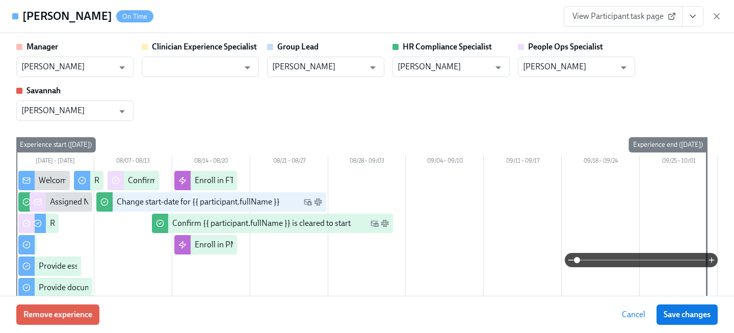
click at [639, 17] on span "View Participant task page" at bounding box center [622, 16] width 101 height 10
